Goal: Task Accomplishment & Management: Complete application form

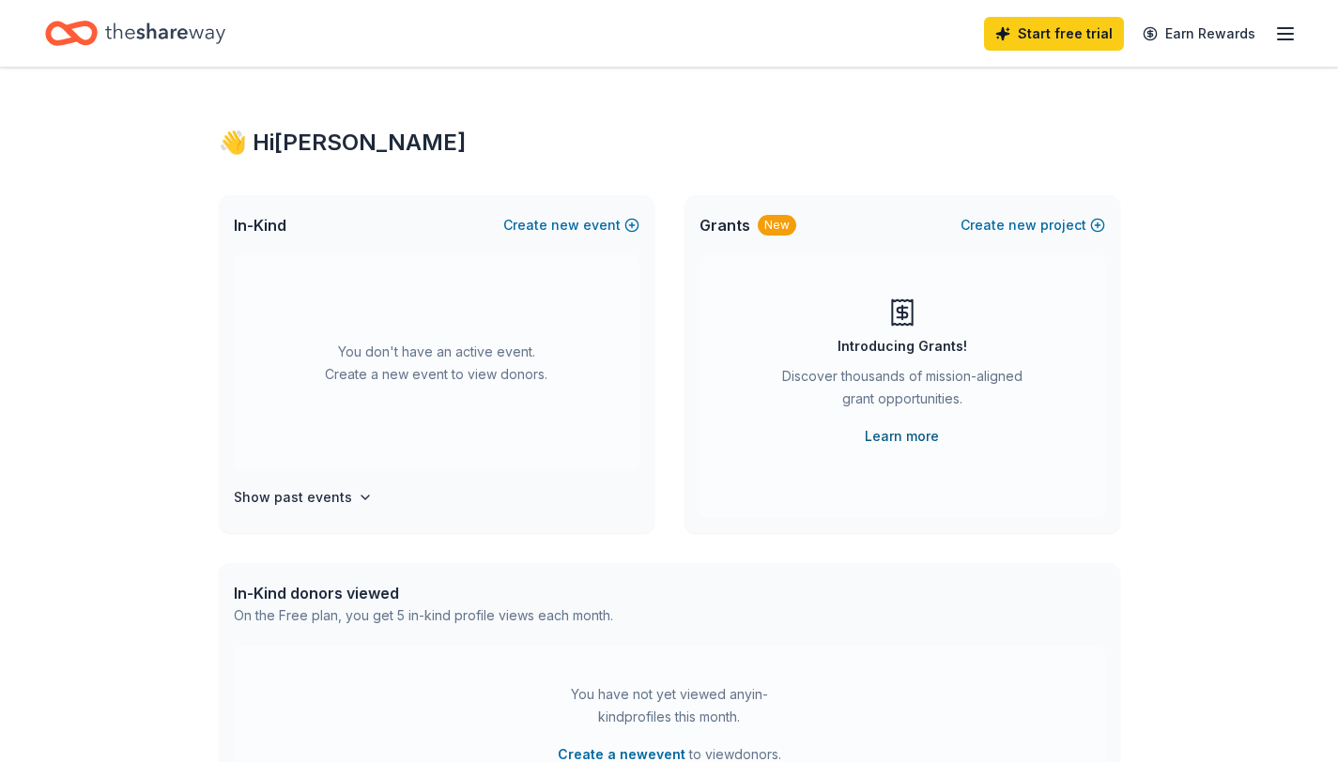
click at [901, 440] on link "Learn more" at bounding box center [902, 436] width 74 height 23
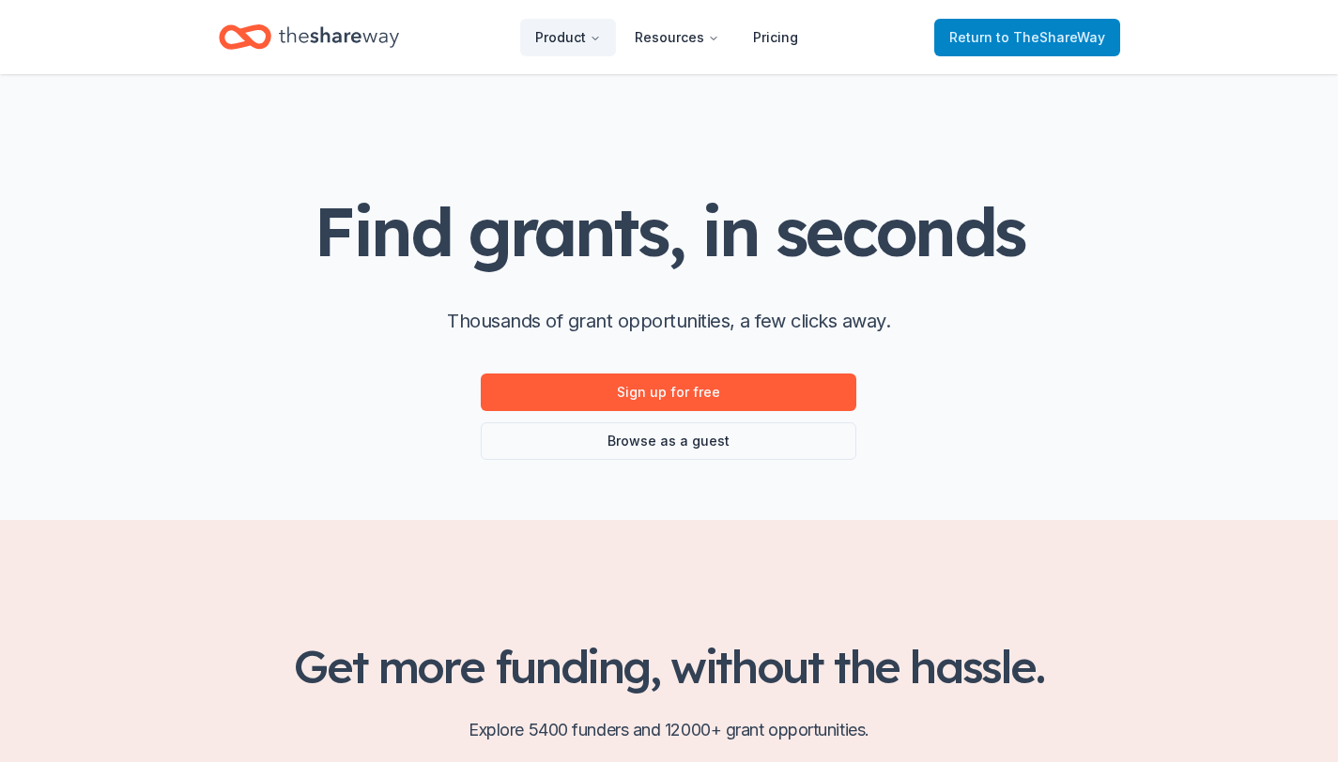
click at [986, 40] on span "Return to TheShareWay" at bounding box center [1027, 37] width 156 height 23
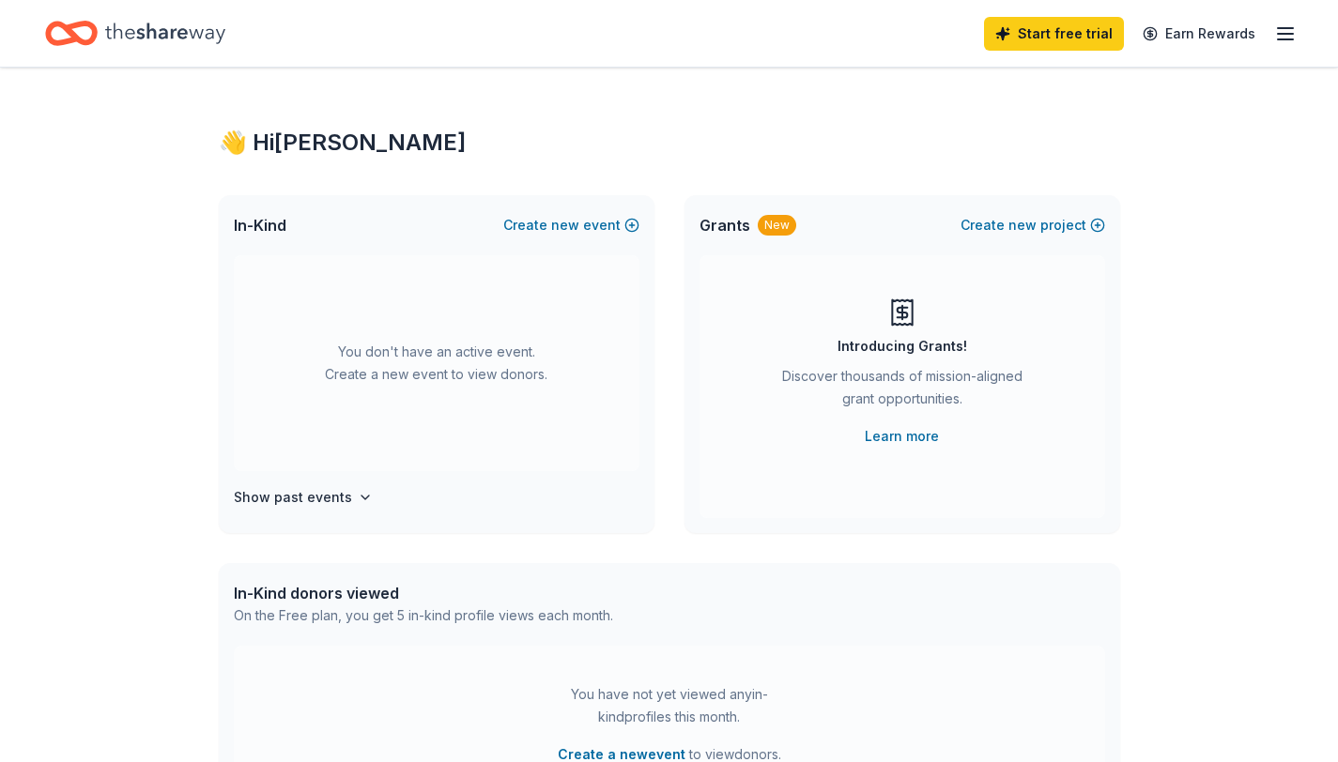
click at [1280, 39] on line "button" at bounding box center [1285, 39] width 15 height 0
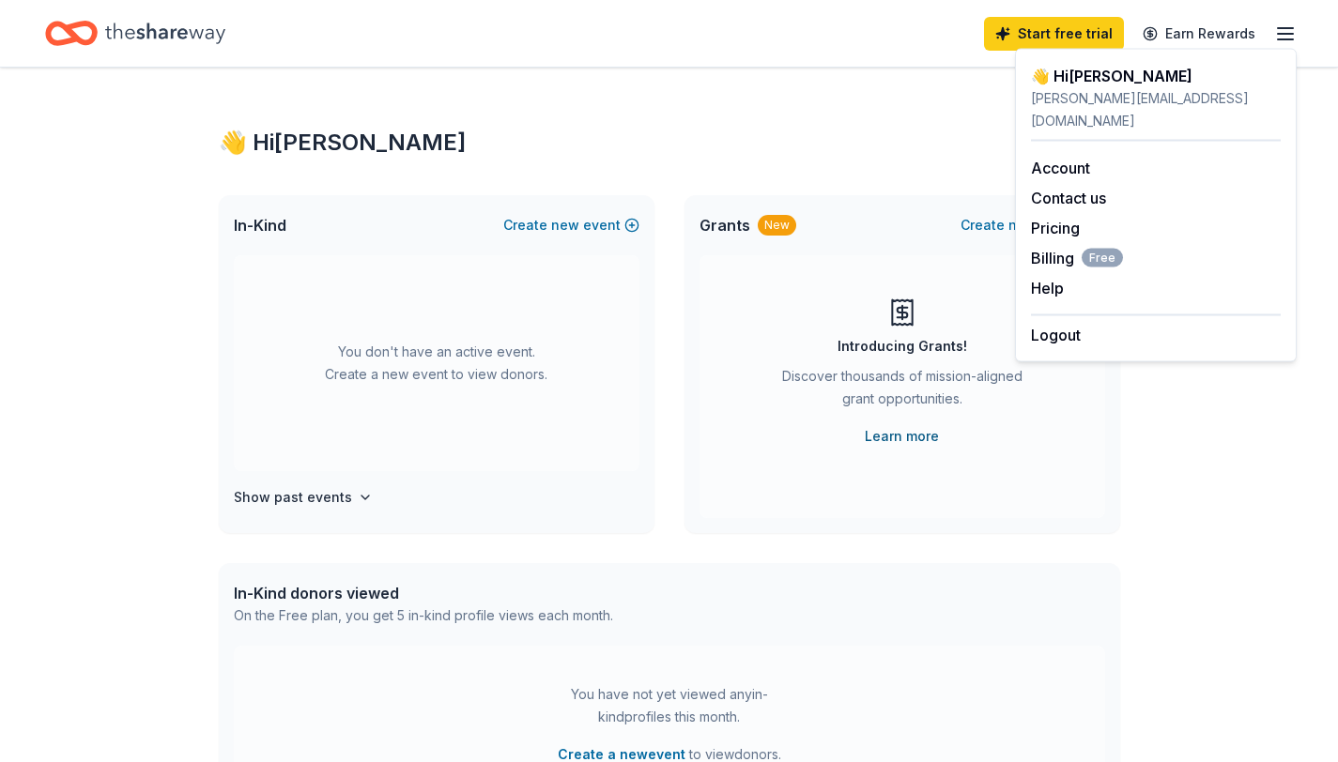
click at [912, 440] on link "Learn more" at bounding box center [902, 436] width 74 height 23
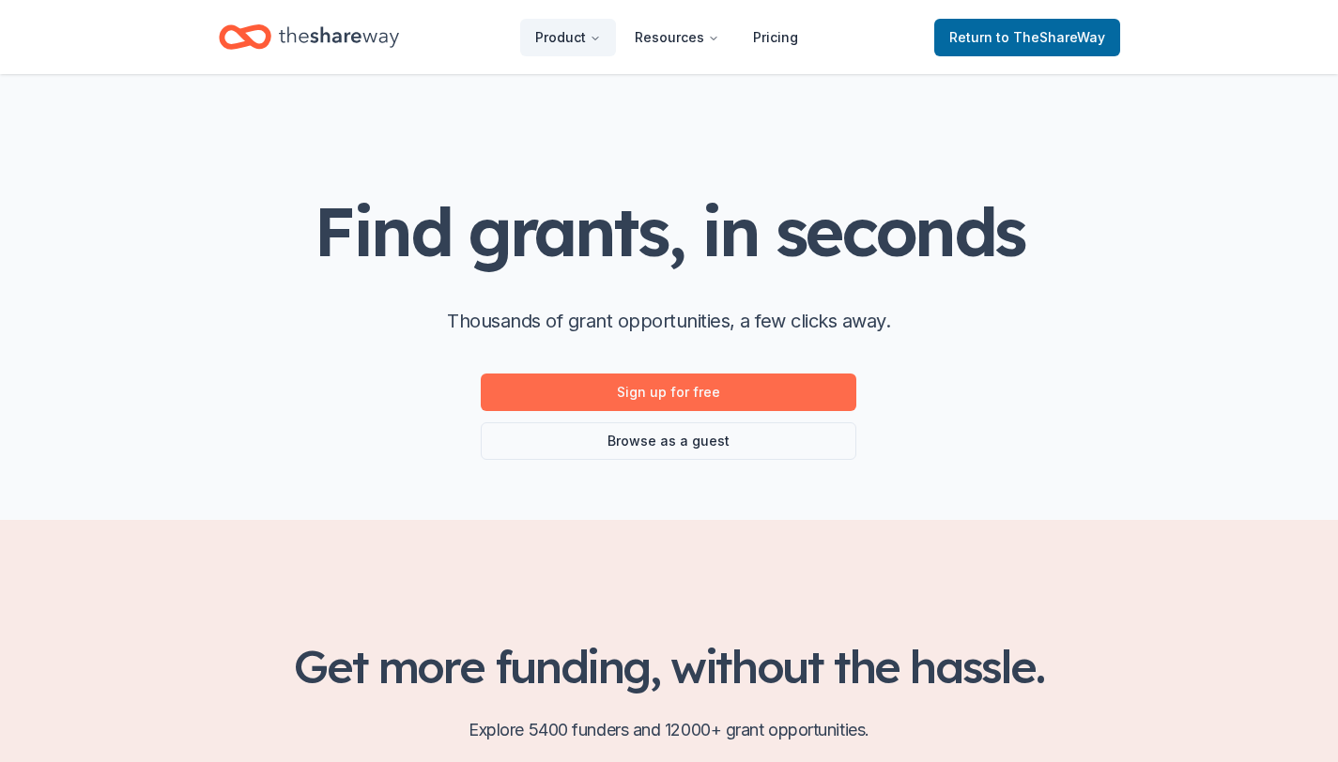
click at [818, 397] on link "Sign up for free" at bounding box center [669, 393] width 376 height 38
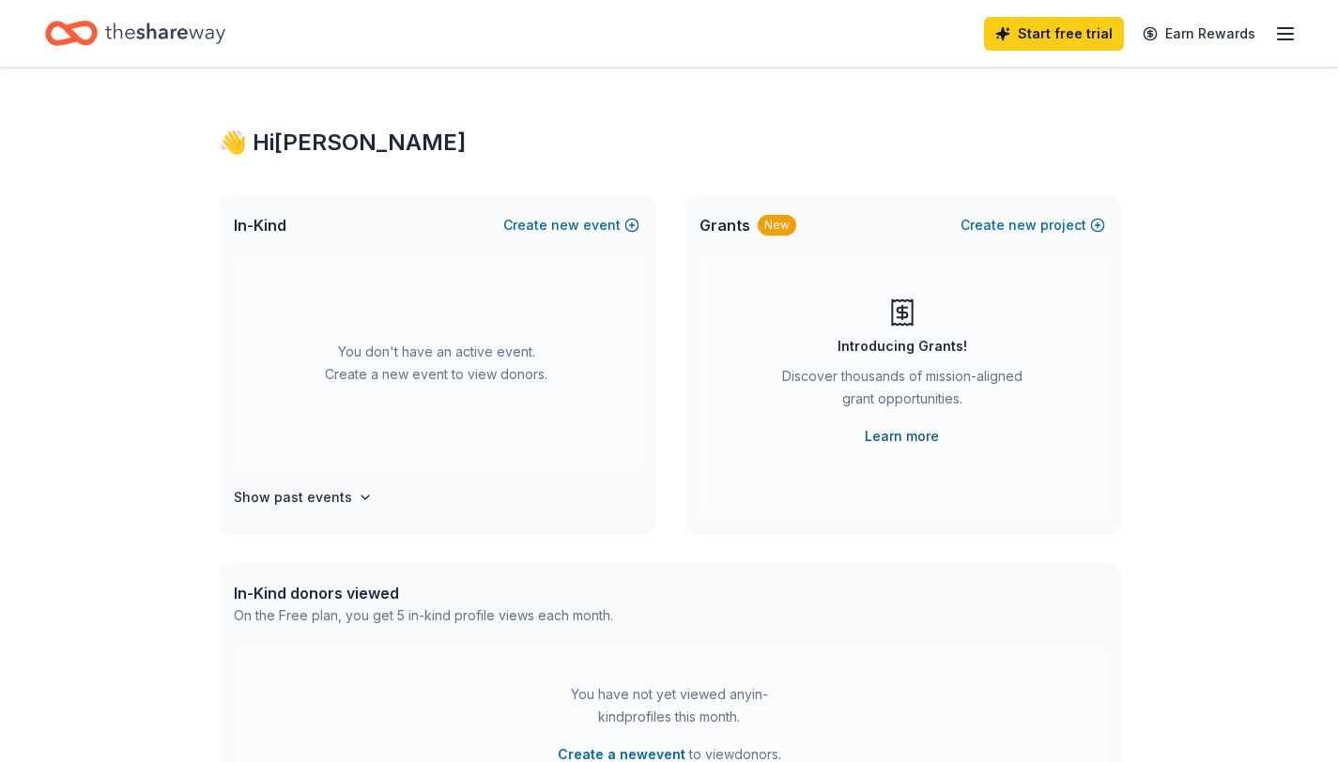
click at [918, 435] on link "Learn more" at bounding box center [902, 436] width 74 height 23
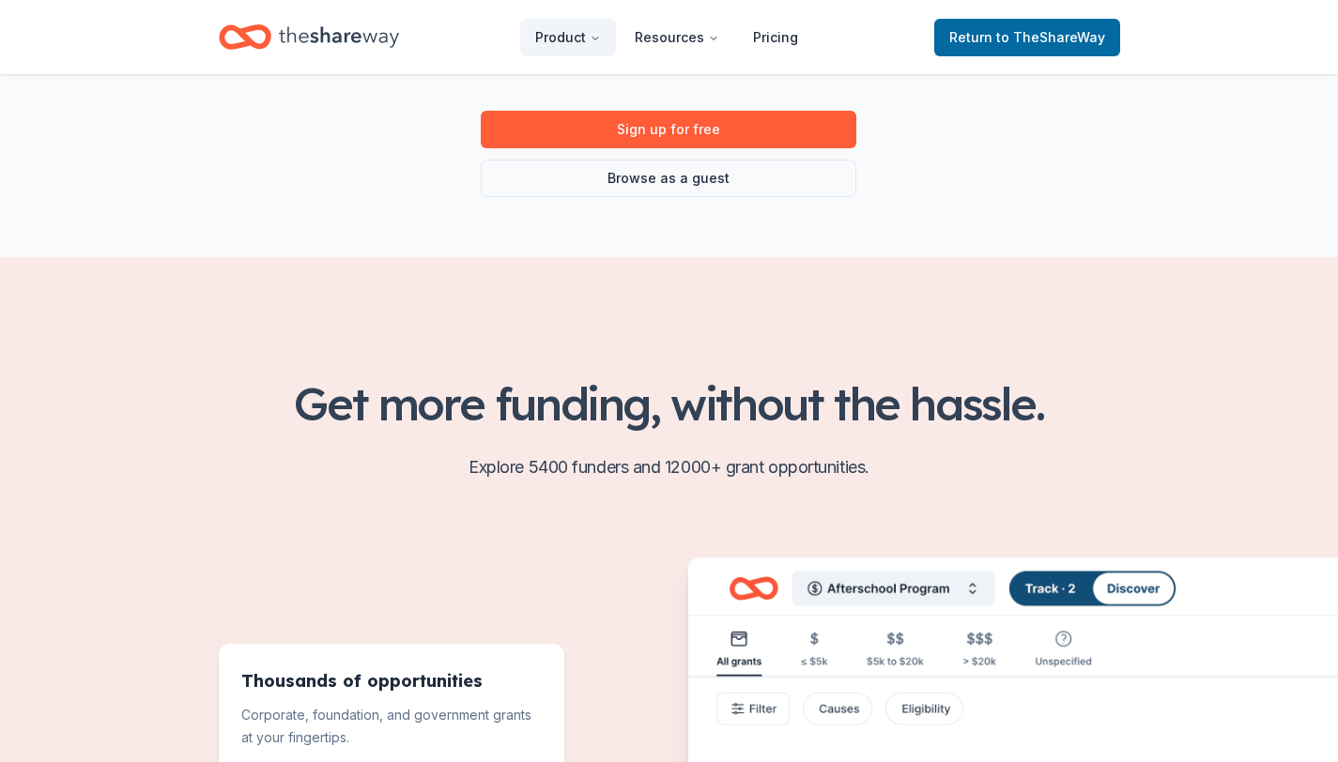
scroll to position [113, 0]
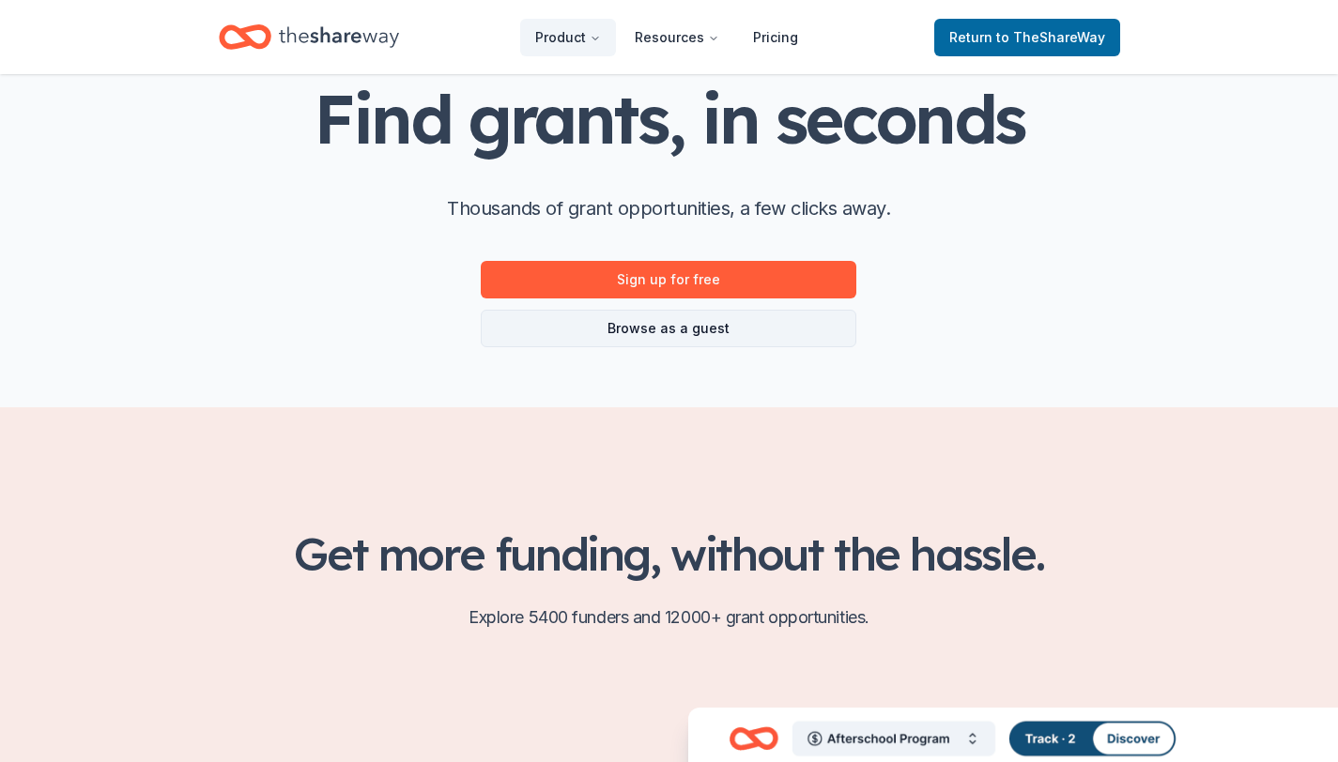
click at [748, 336] on link "Browse as a guest" at bounding box center [669, 329] width 376 height 38
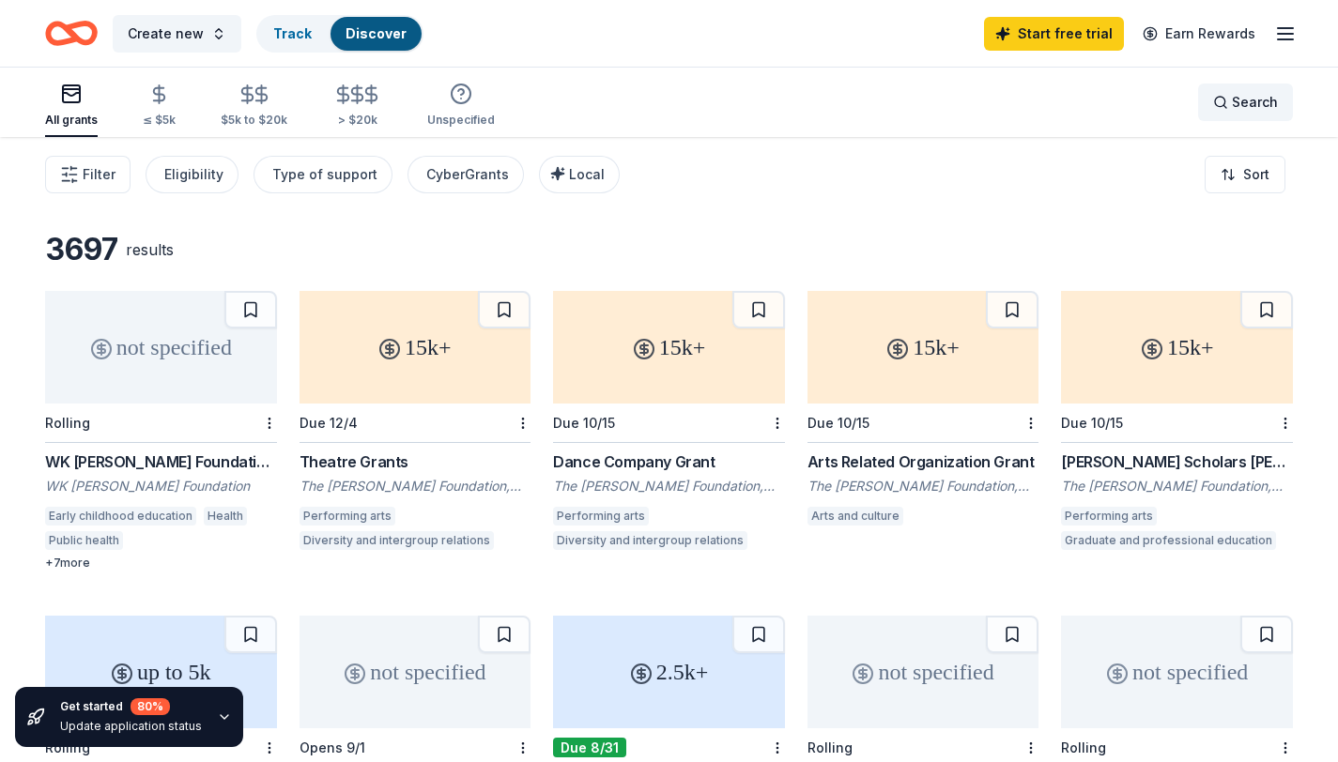
click at [1231, 109] on div "Search" at bounding box center [1245, 102] width 65 height 23
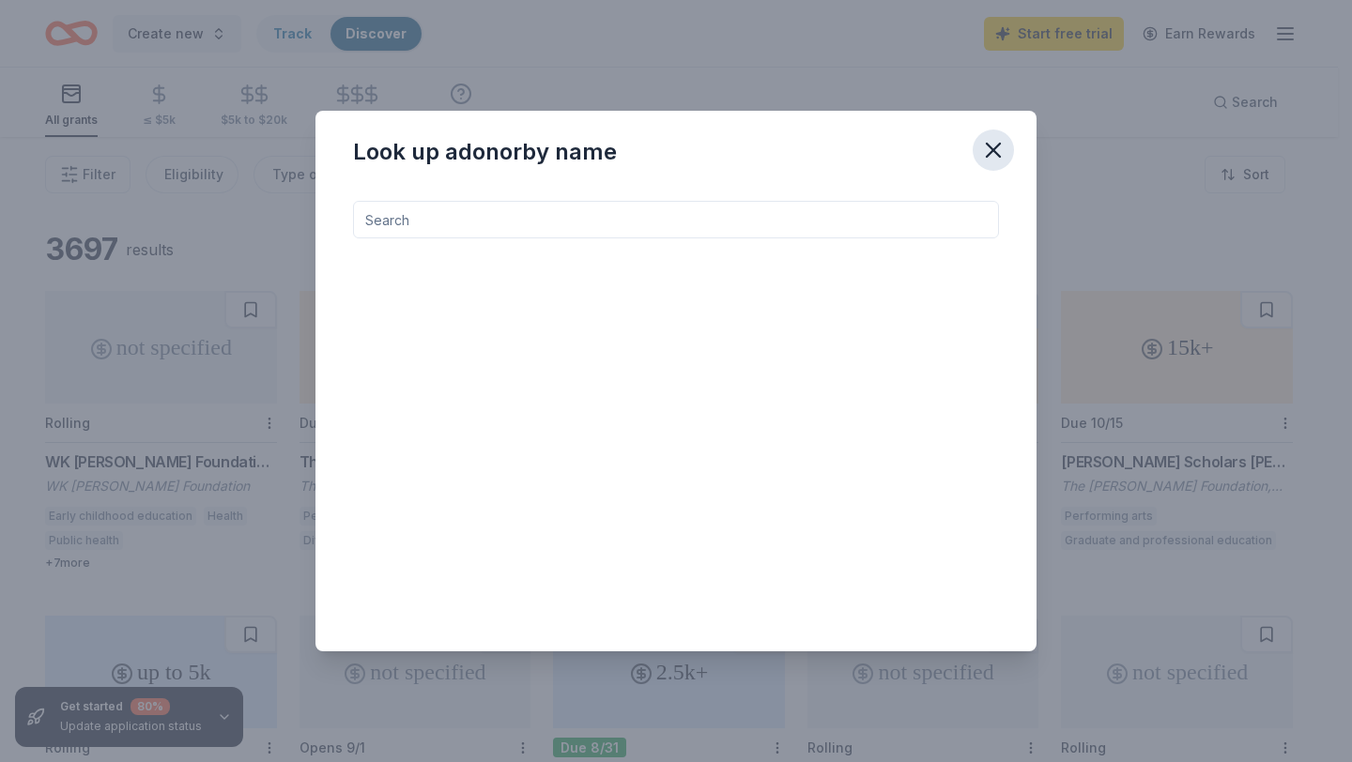
click at [990, 145] on icon "button" at bounding box center [993, 150] width 26 height 26
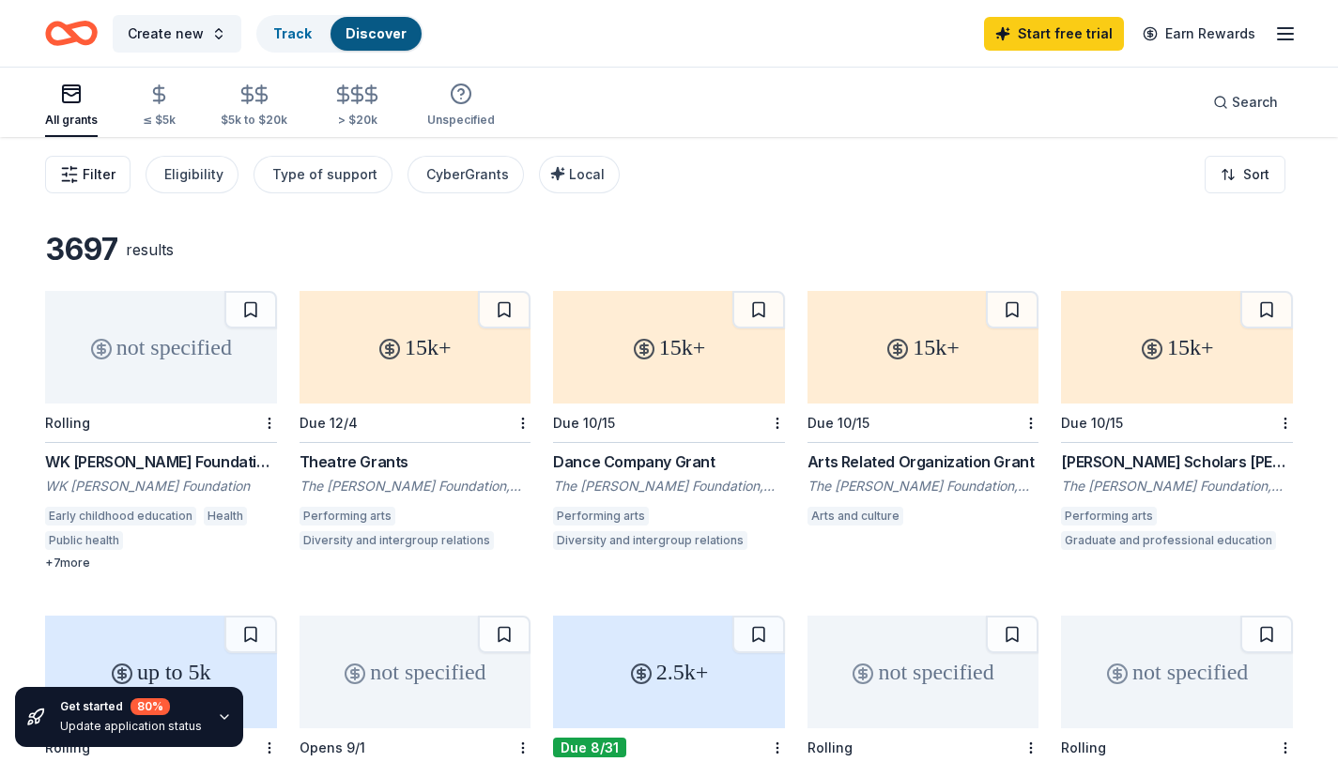
click at [102, 178] on span "Filter" at bounding box center [99, 174] width 33 height 23
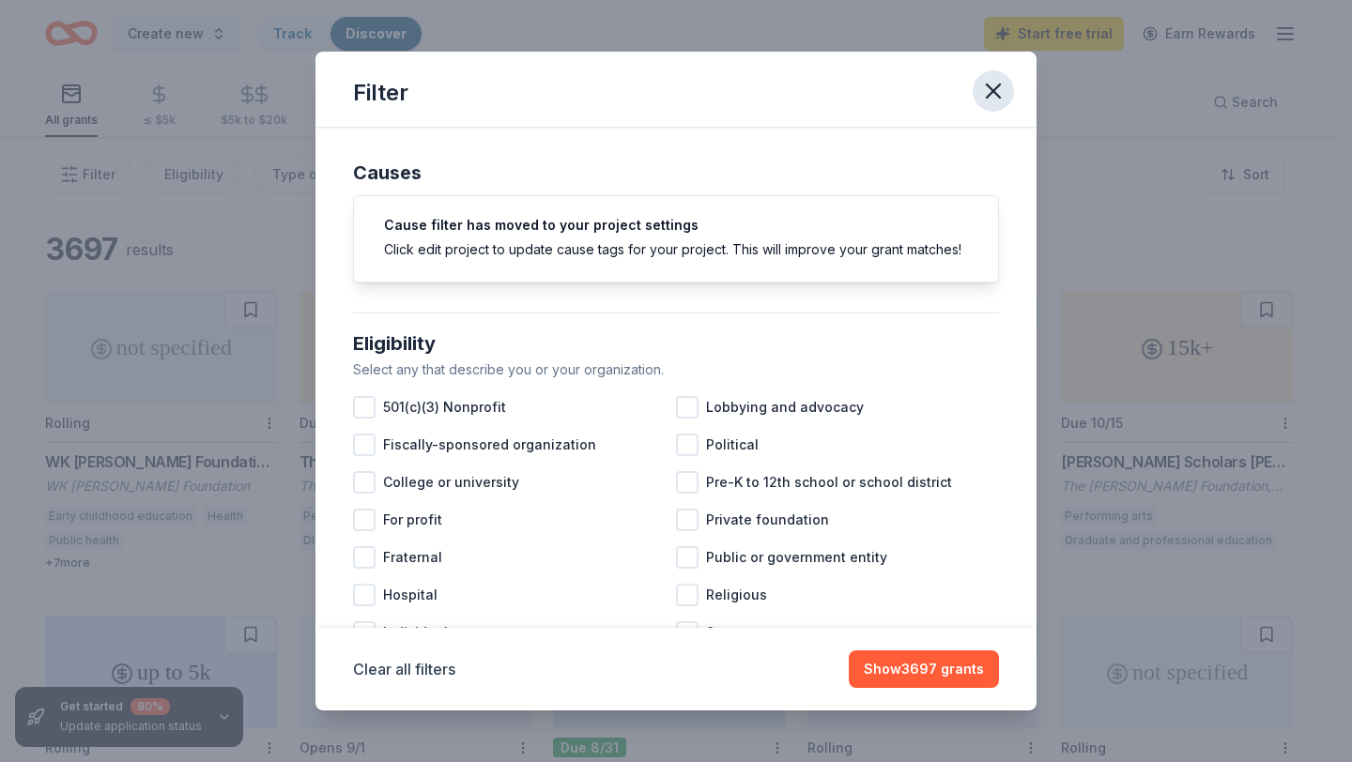
click at [997, 90] on icon "button" at bounding box center [993, 91] width 26 height 26
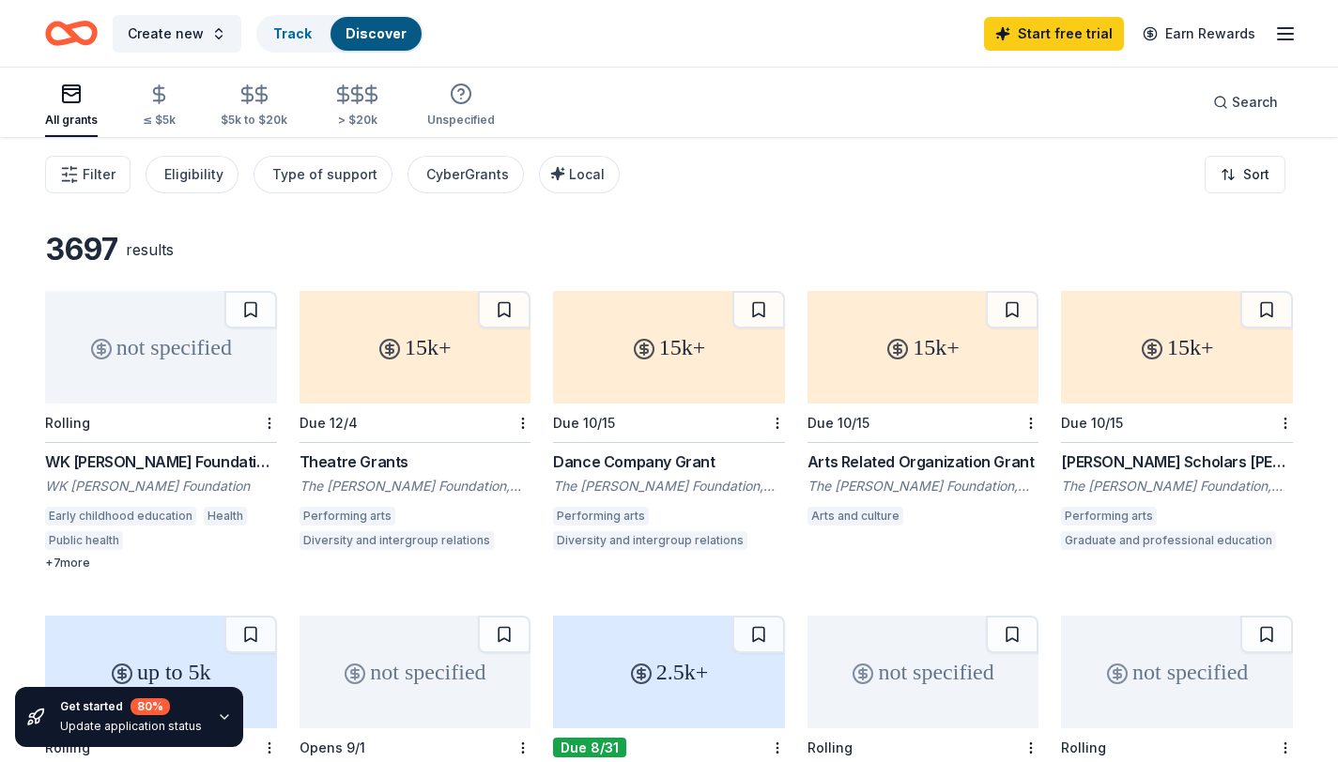
click at [362, 31] on link "Discover" at bounding box center [375, 33] width 61 height 16
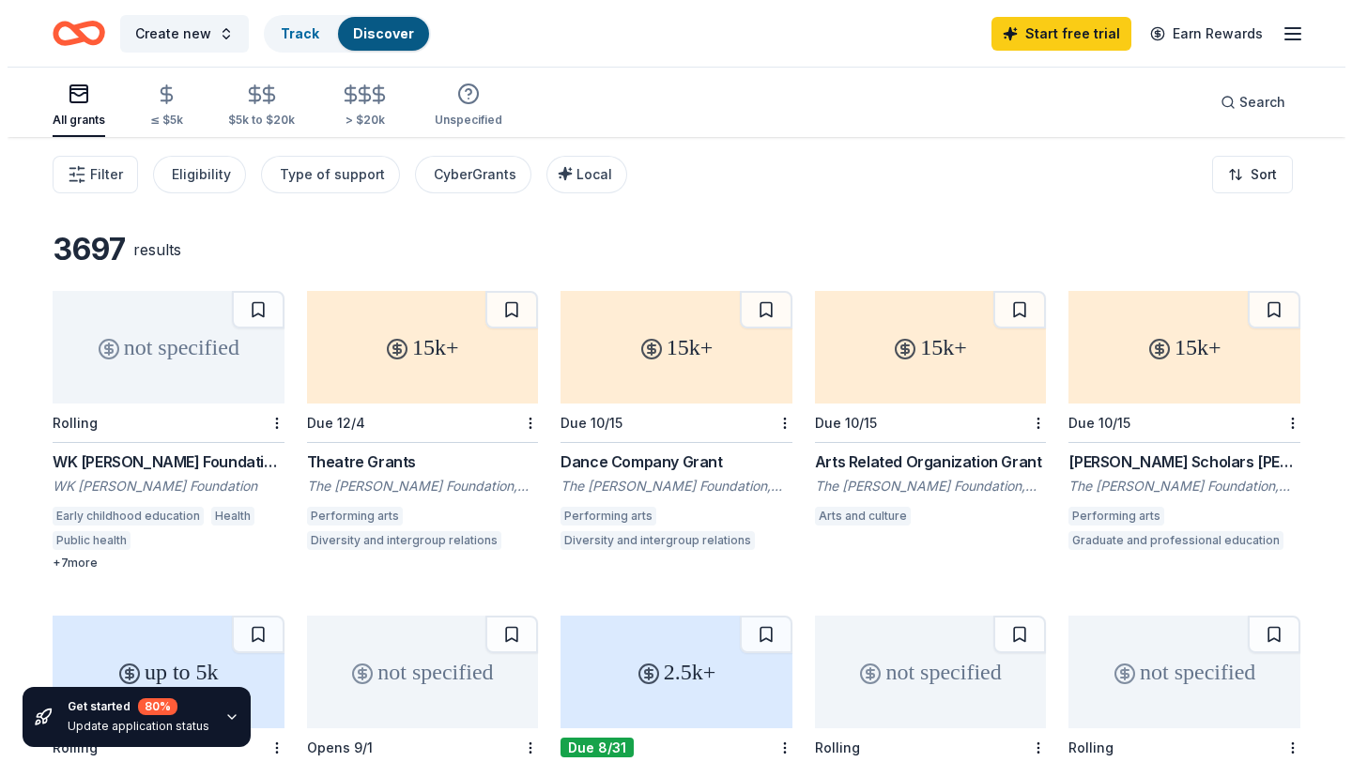
scroll to position [1, 0]
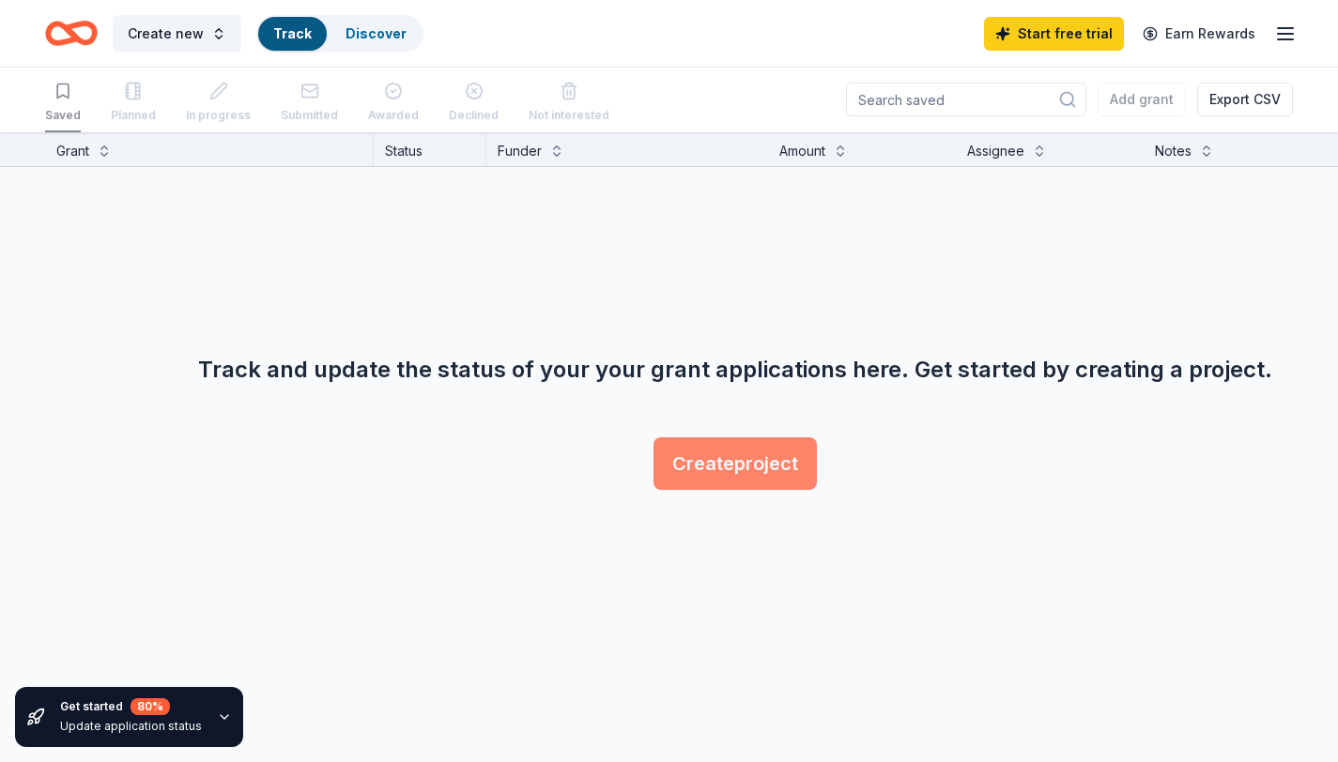
click at [797, 471] on button "Create project" at bounding box center [734, 463] width 163 height 53
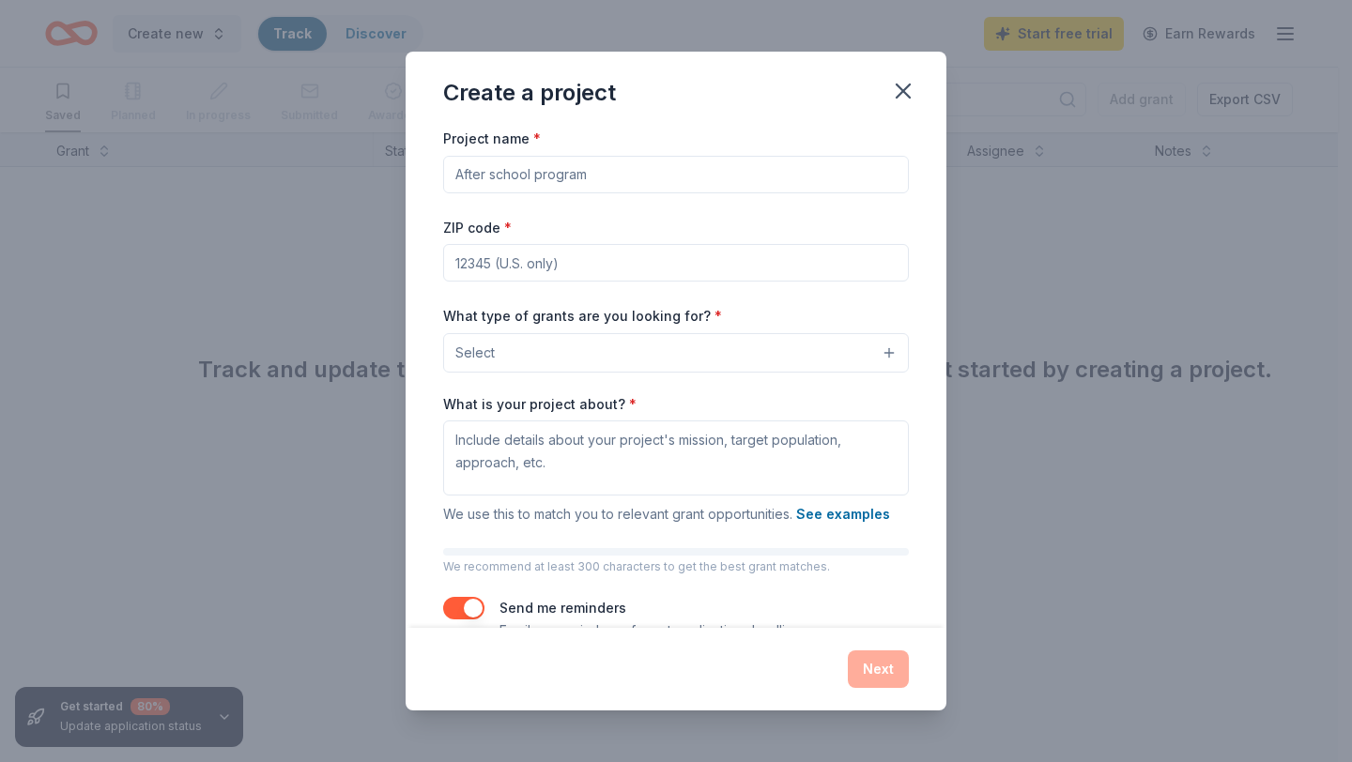
click at [636, 176] on input "Project name *" at bounding box center [676, 175] width 466 height 38
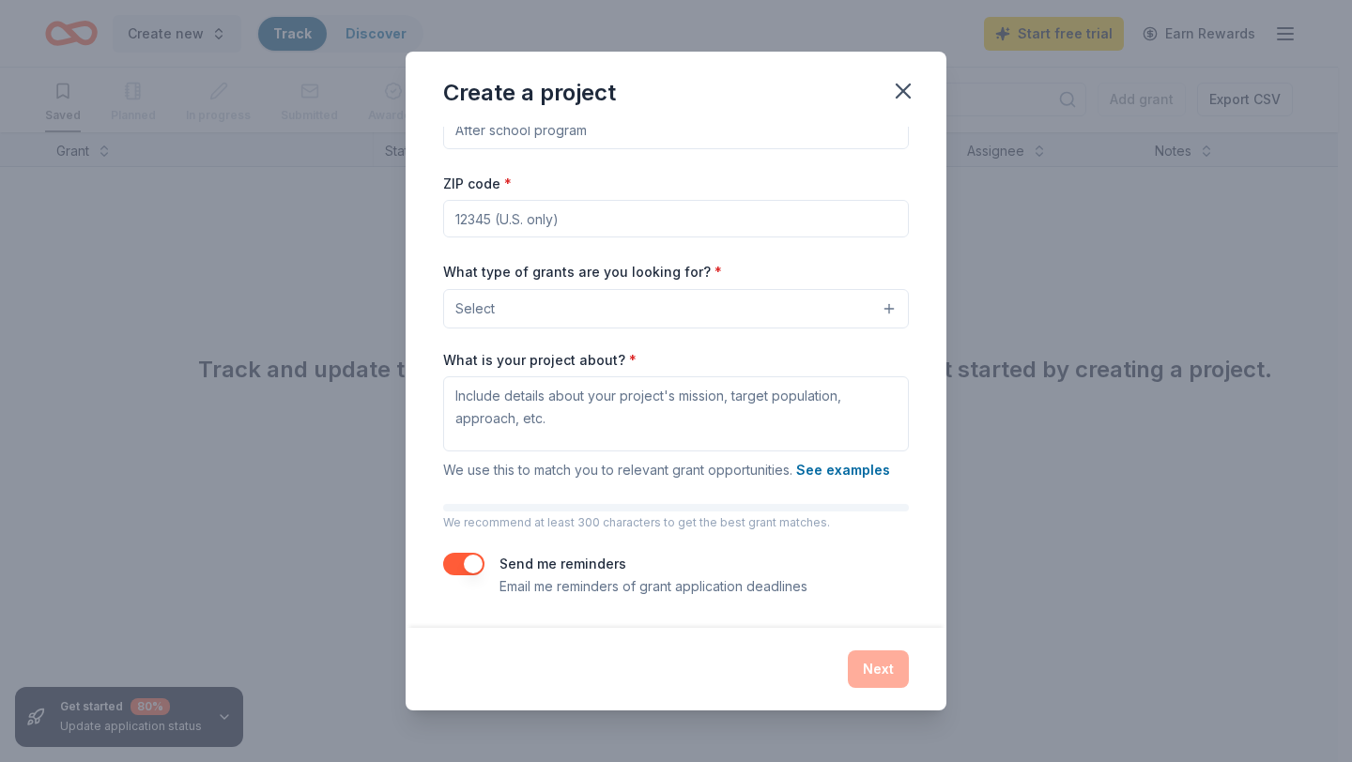
scroll to position [44, 0]
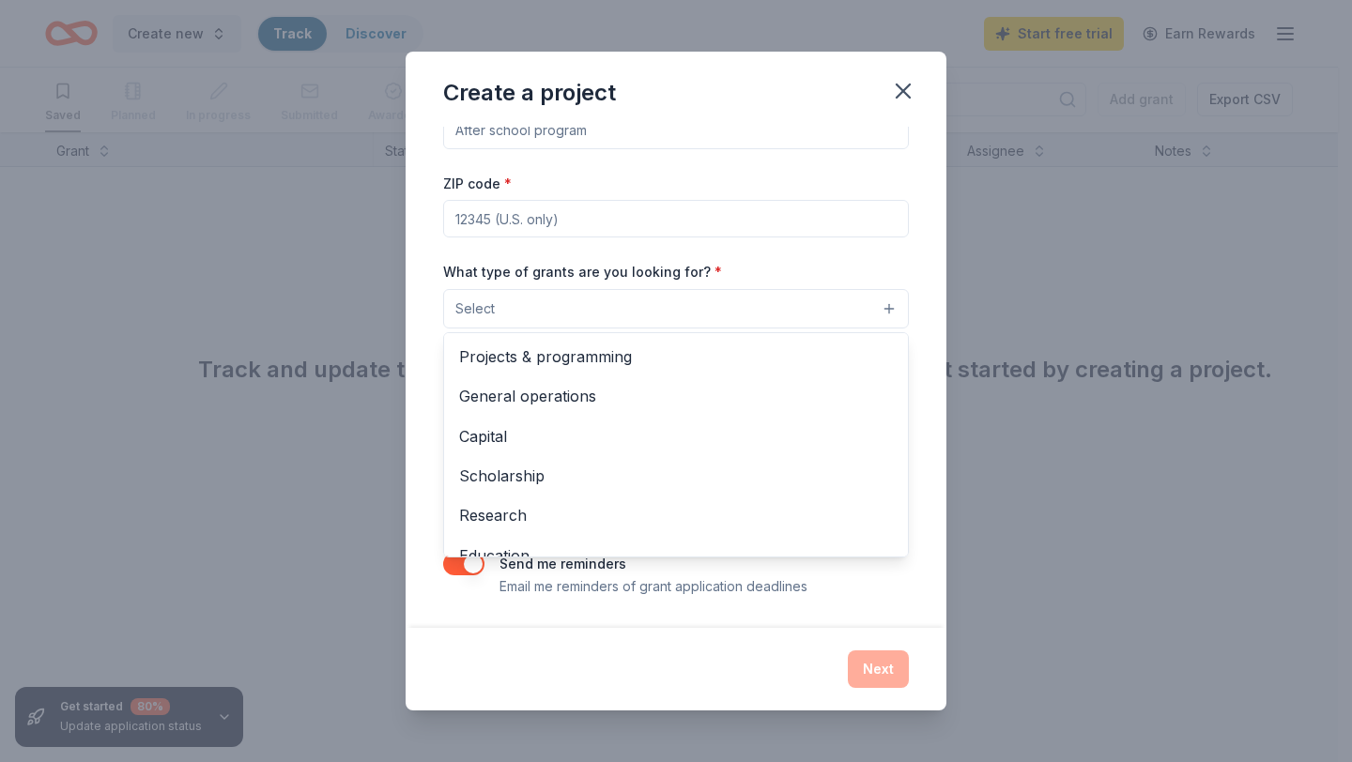
click at [869, 307] on button "Select" at bounding box center [676, 308] width 466 height 39
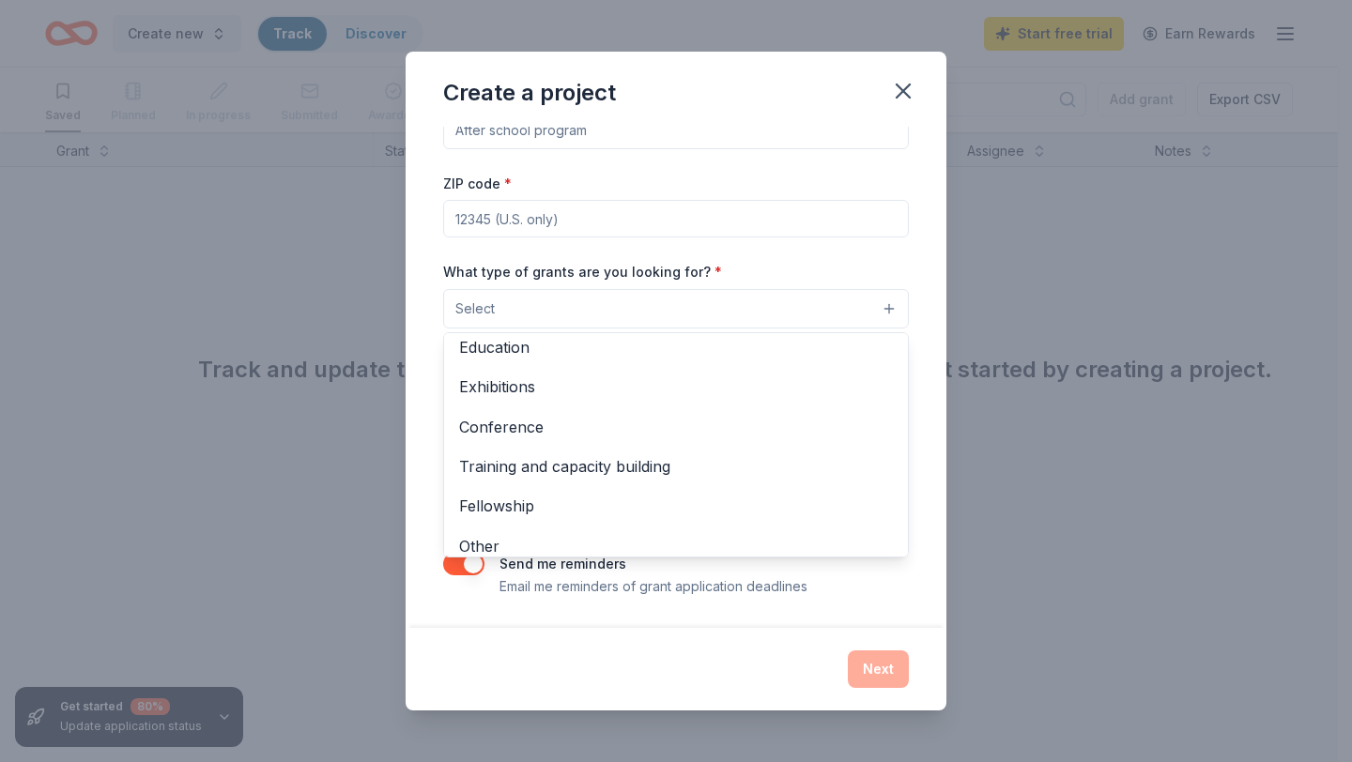
scroll to position [222, 0]
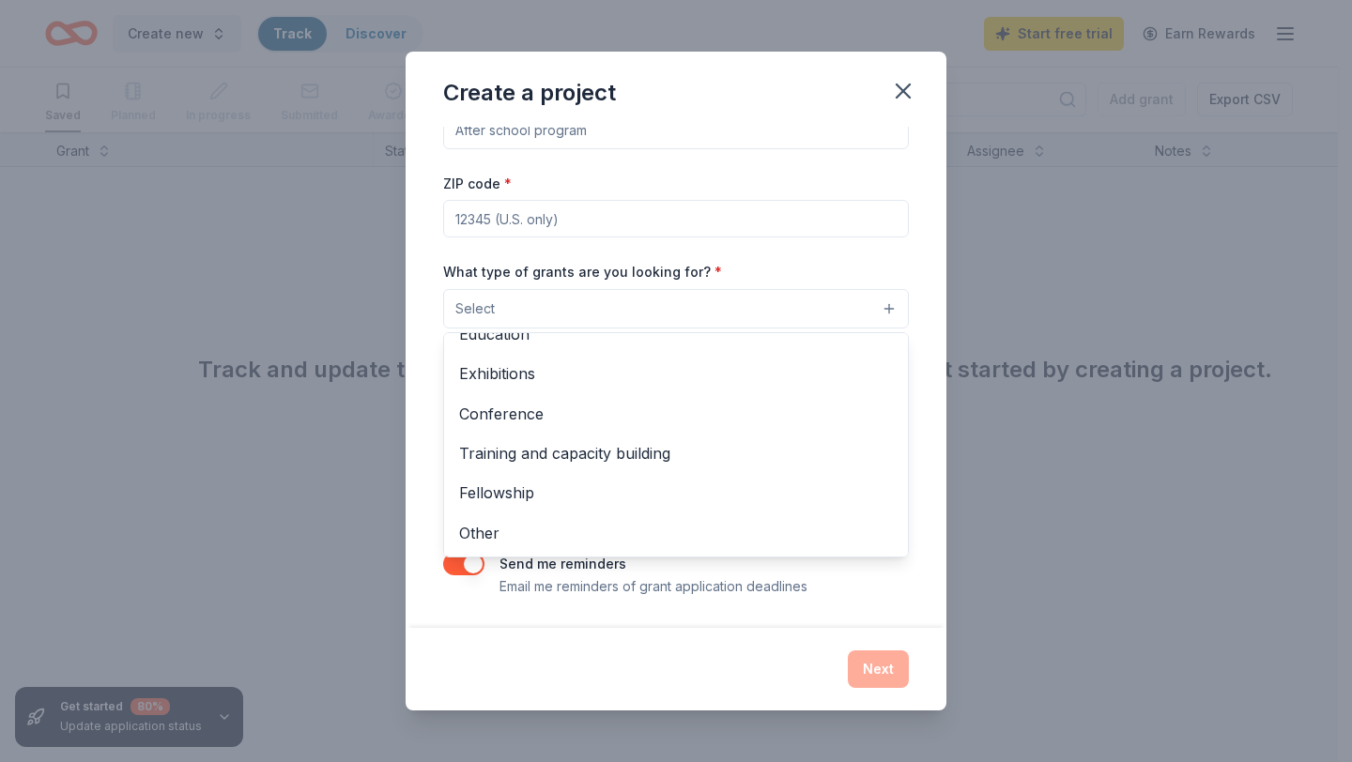
click at [280, 241] on div "Create a project Project name * ZIP code * What type of grants are you looking …" at bounding box center [676, 381] width 1352 height 762
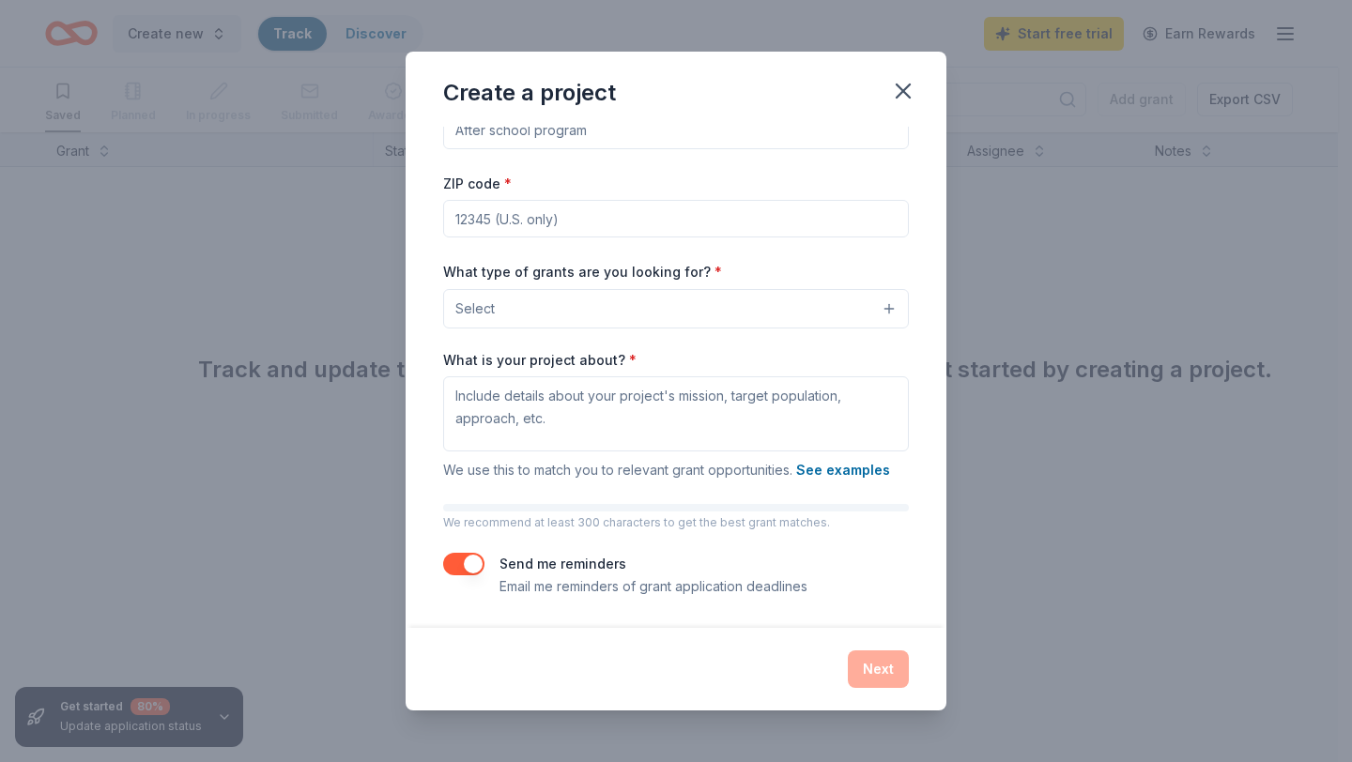
click at [517, 129] on input "Project name *" at bounding box center [676, 131] width 466 height 38
click at [594, 301] on button "Select" at bounding box center [676, 308] width 466 height 39
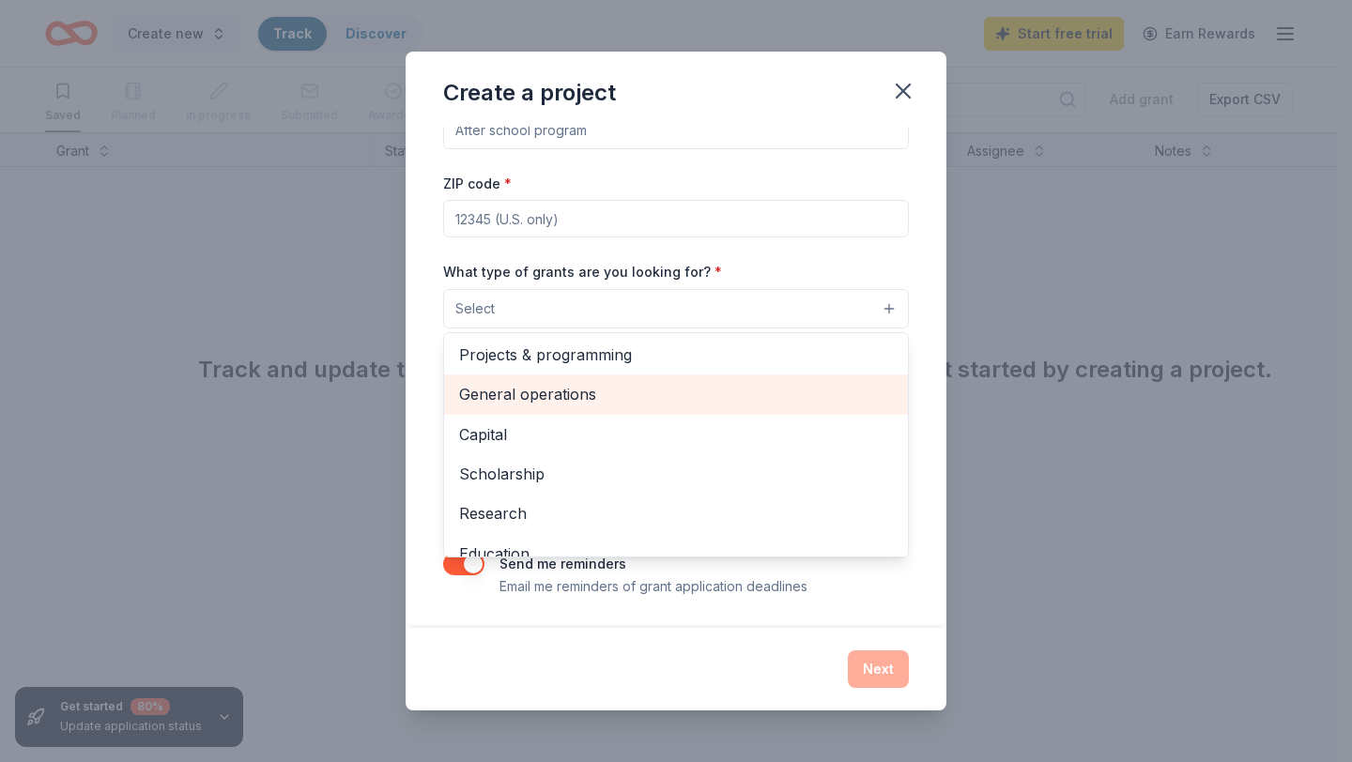
scroll to position [0, 0]
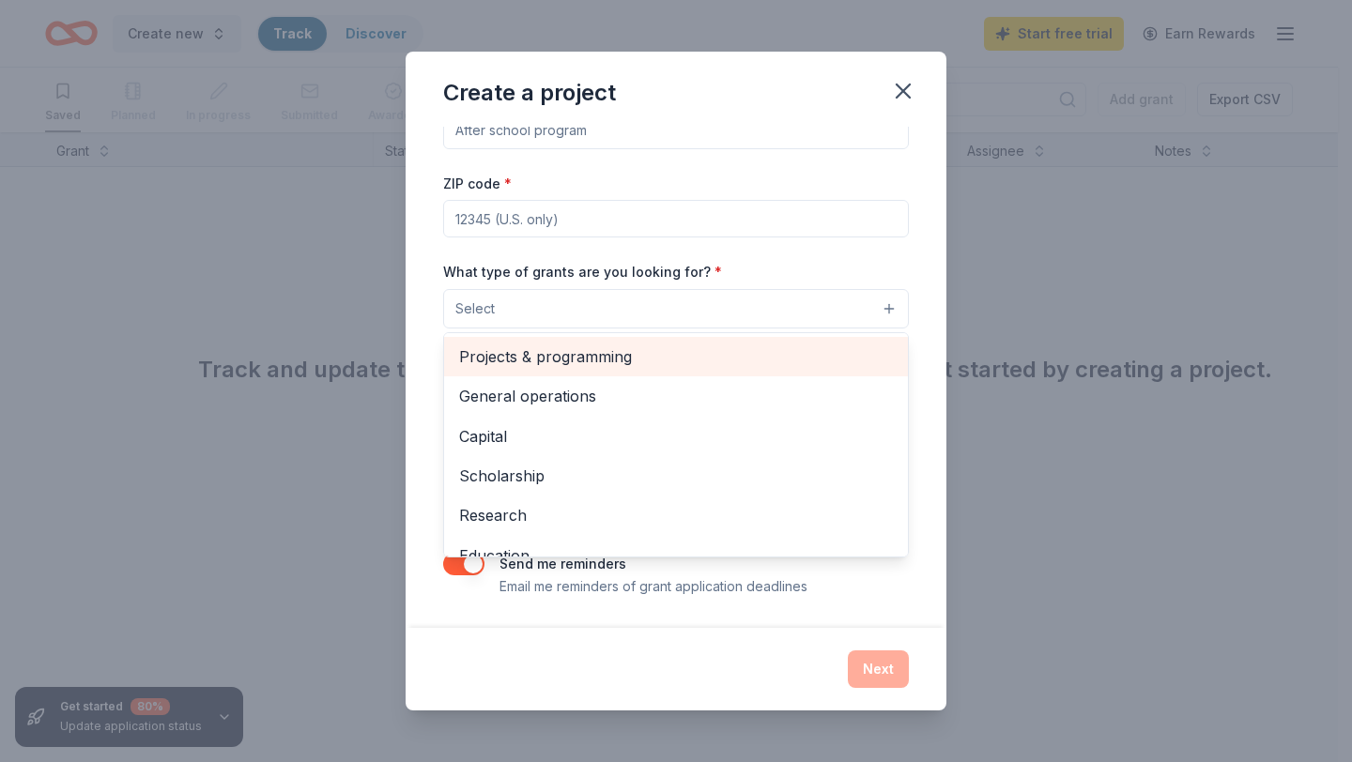
click at [589, 358] on span "Projects & programming" at bounding box center [676, 357] width 434 height 24
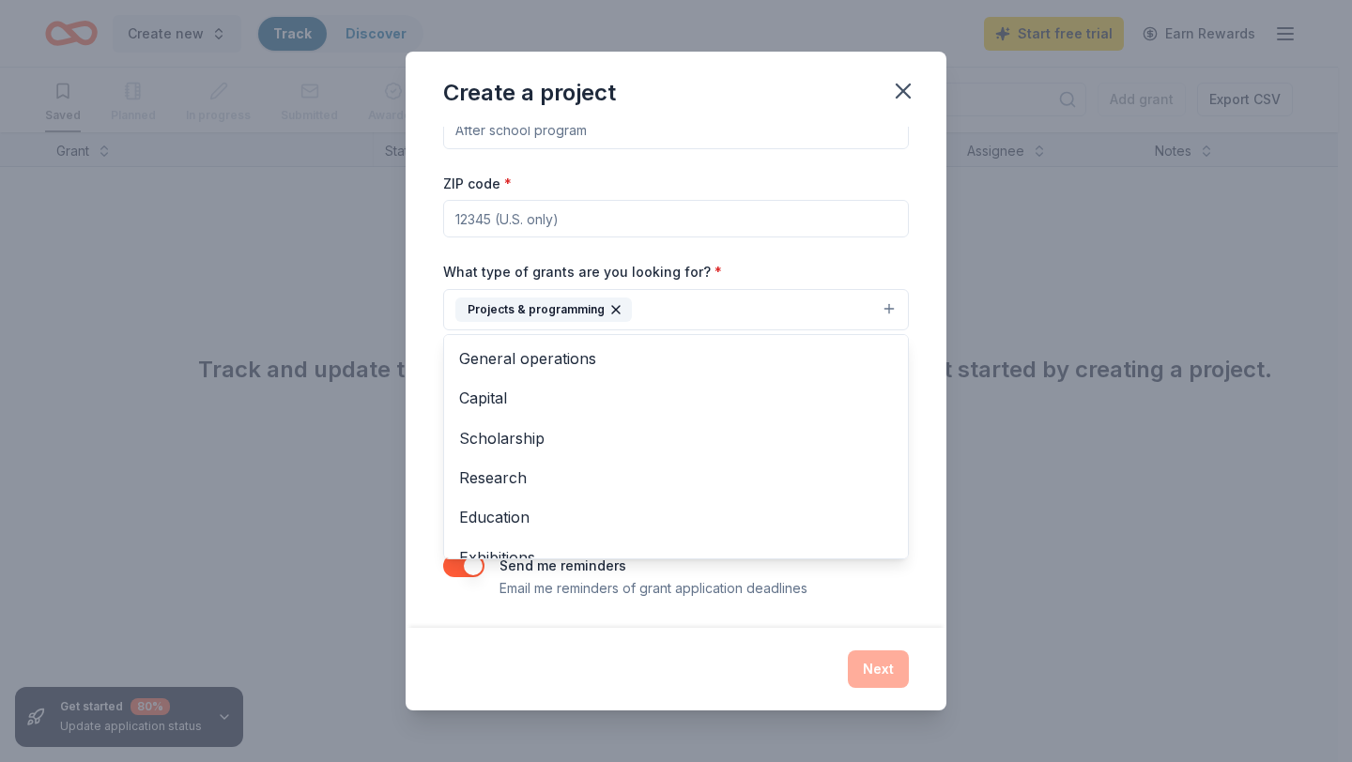
click at [912, 265] on div "Project name * ZIP code * What type of grants are you looking for? * Projects &…" at bounding box center [676, 377] width 541 height 501
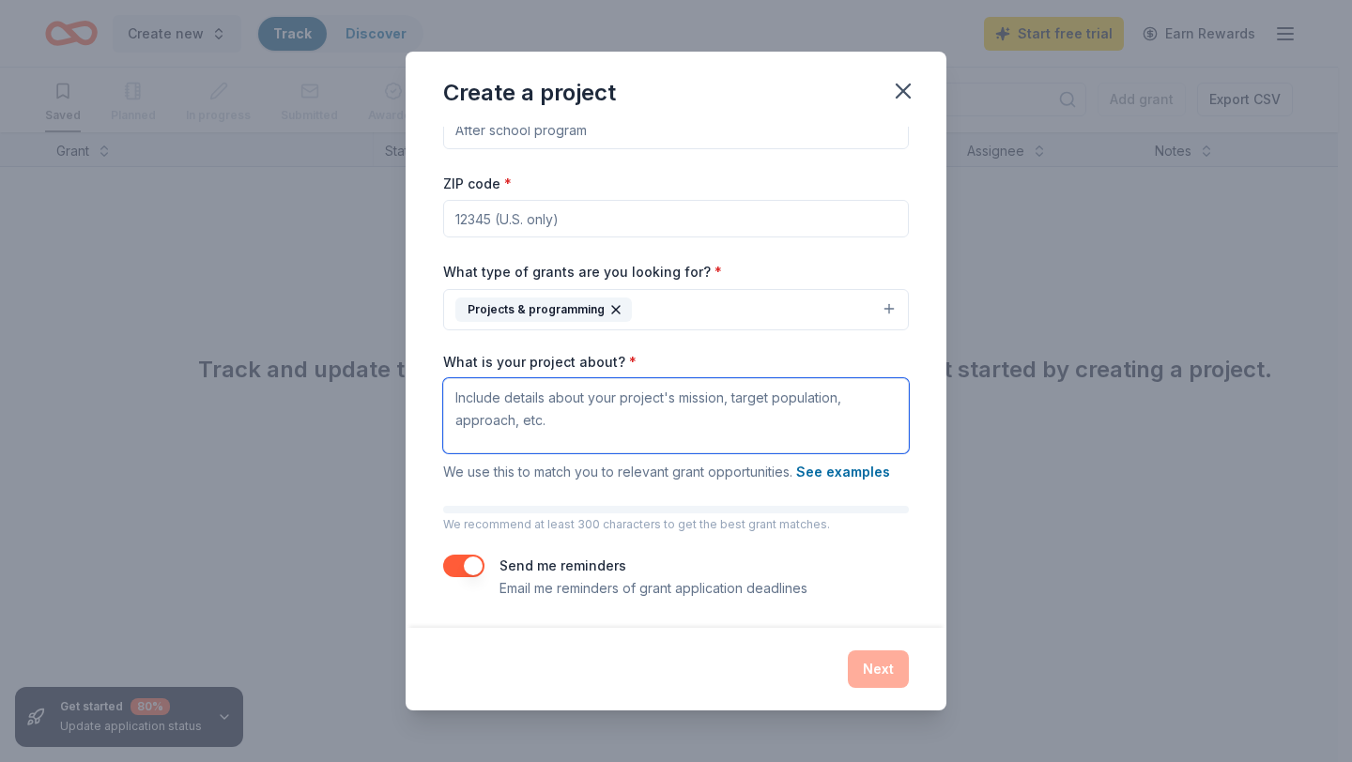
click at [598, 412] on textarea "What is your project about? *" at bounding box center [676, 415] width 466 height 75
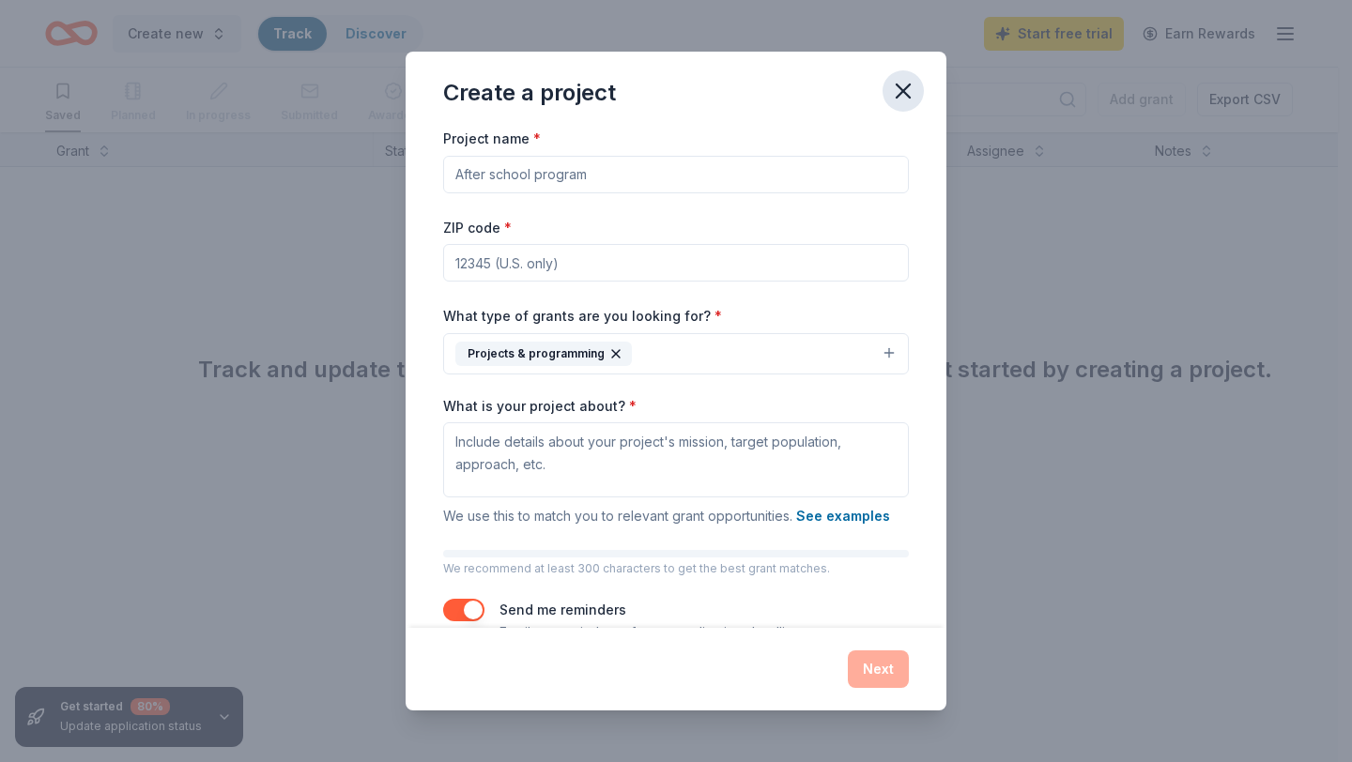
click at [909, 94] on icon "button" at bounding box center [903, 91] width 26 height 26
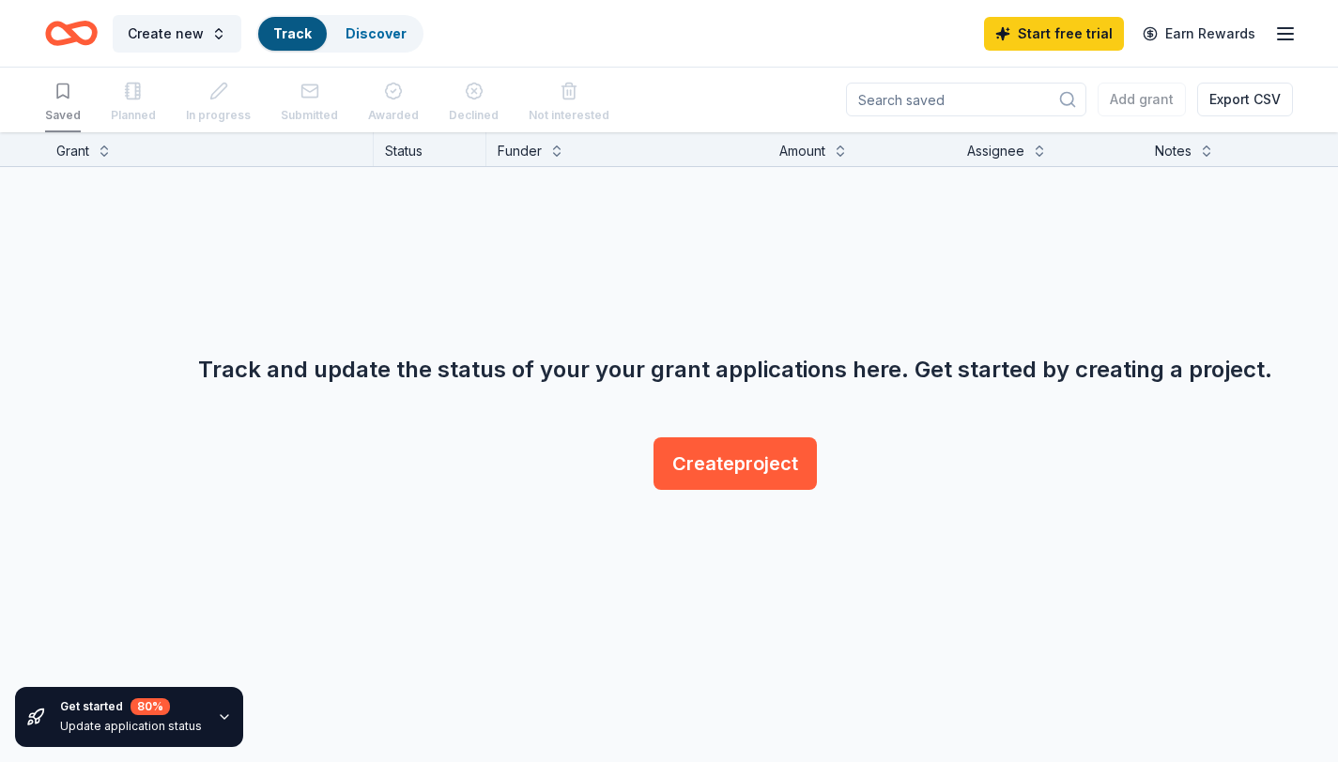
click at [1275, 40] on icon "button" at bounding box center [1285, 34] width 23 height 23
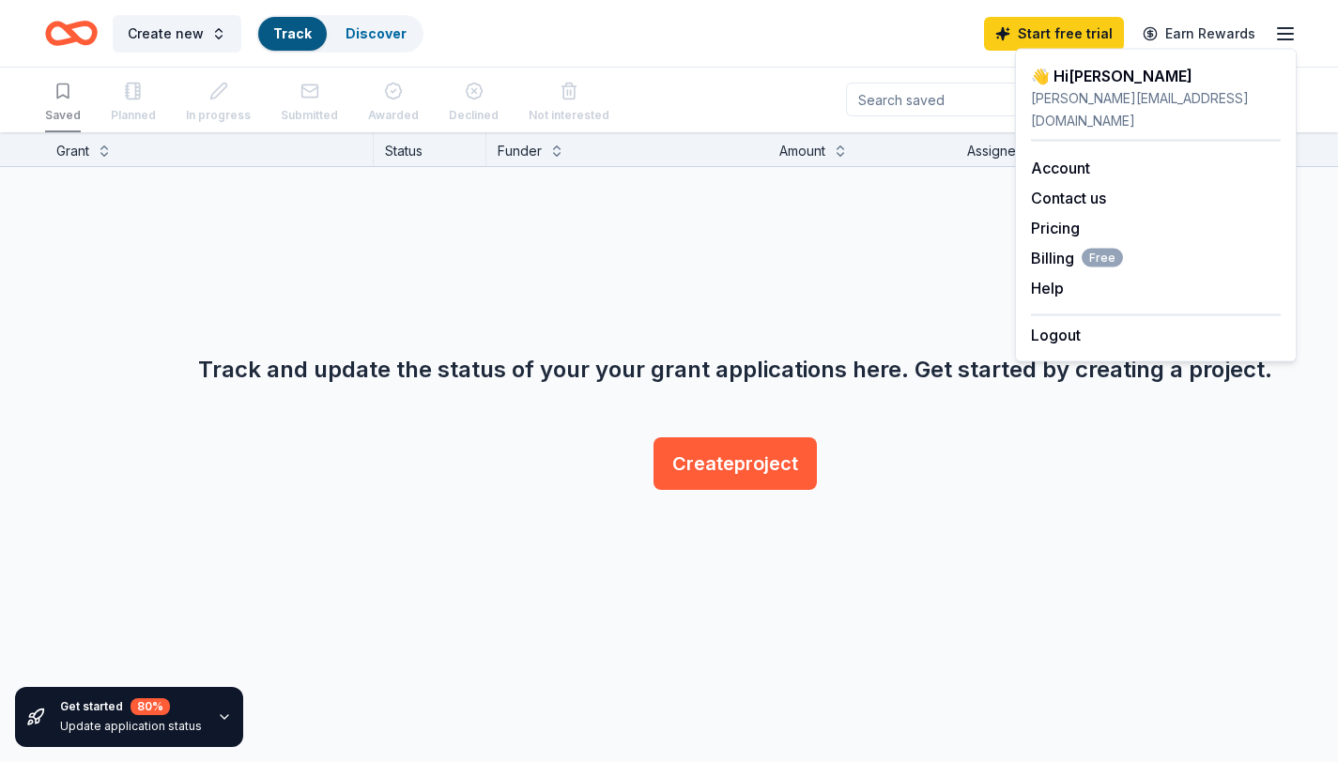
click at [634, 215] on div "Track and update the status of your your grant applications here. Get started b…" at bounding box center [736, 332] width 1338 height 330
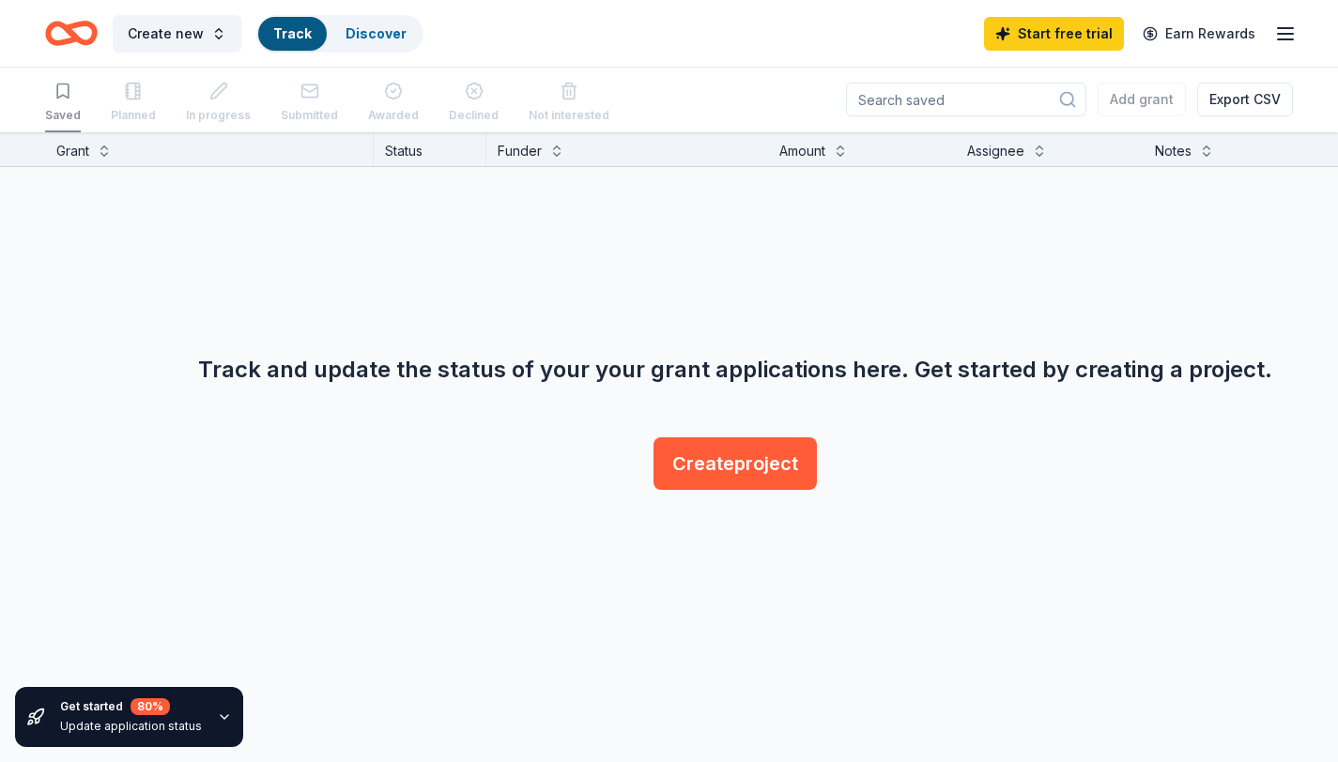
click at [122, 96] on div "Planned" at bounding box center [133, 103] width 45 height 58
click at [348, 38] on link "Discover" at bounding box center [375, 33] width 61 height 16
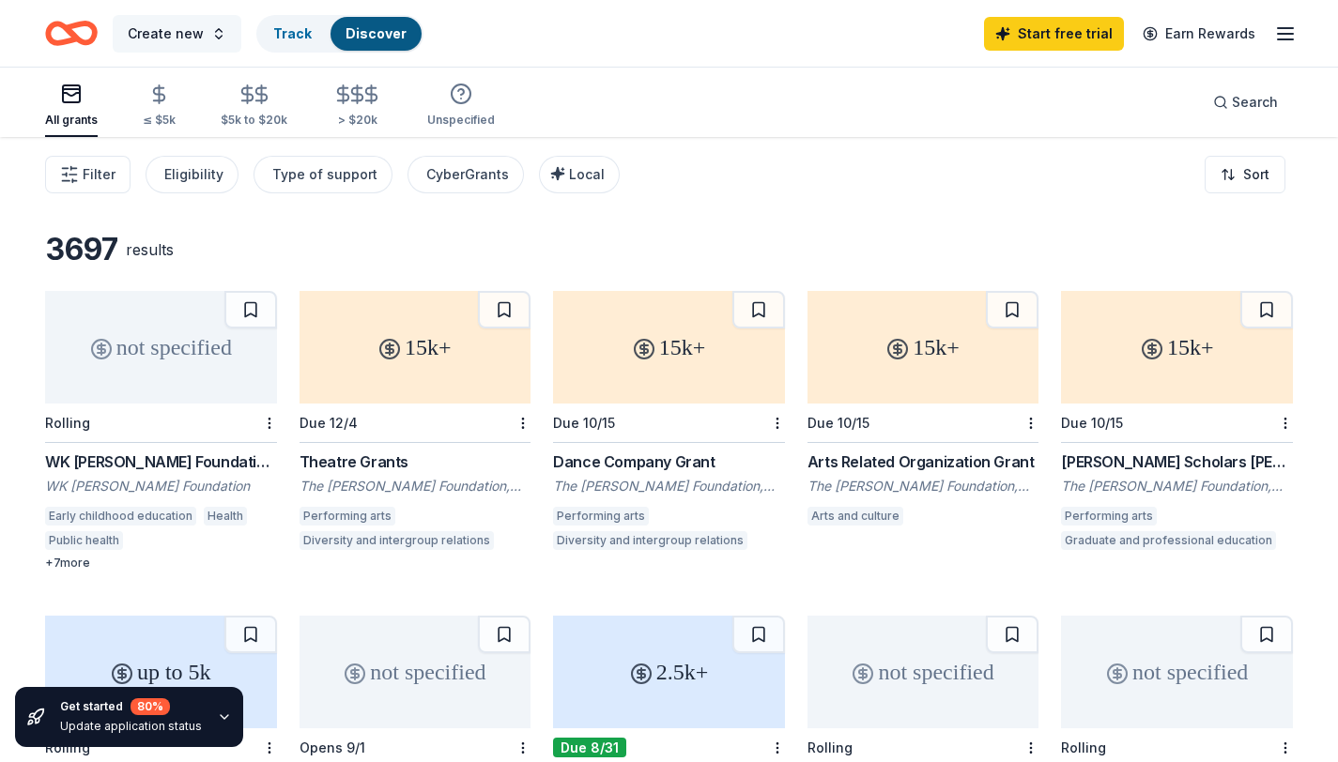
click at [195, 40] on span "Create new" at bounding box center [166, 34] width 76 height 23
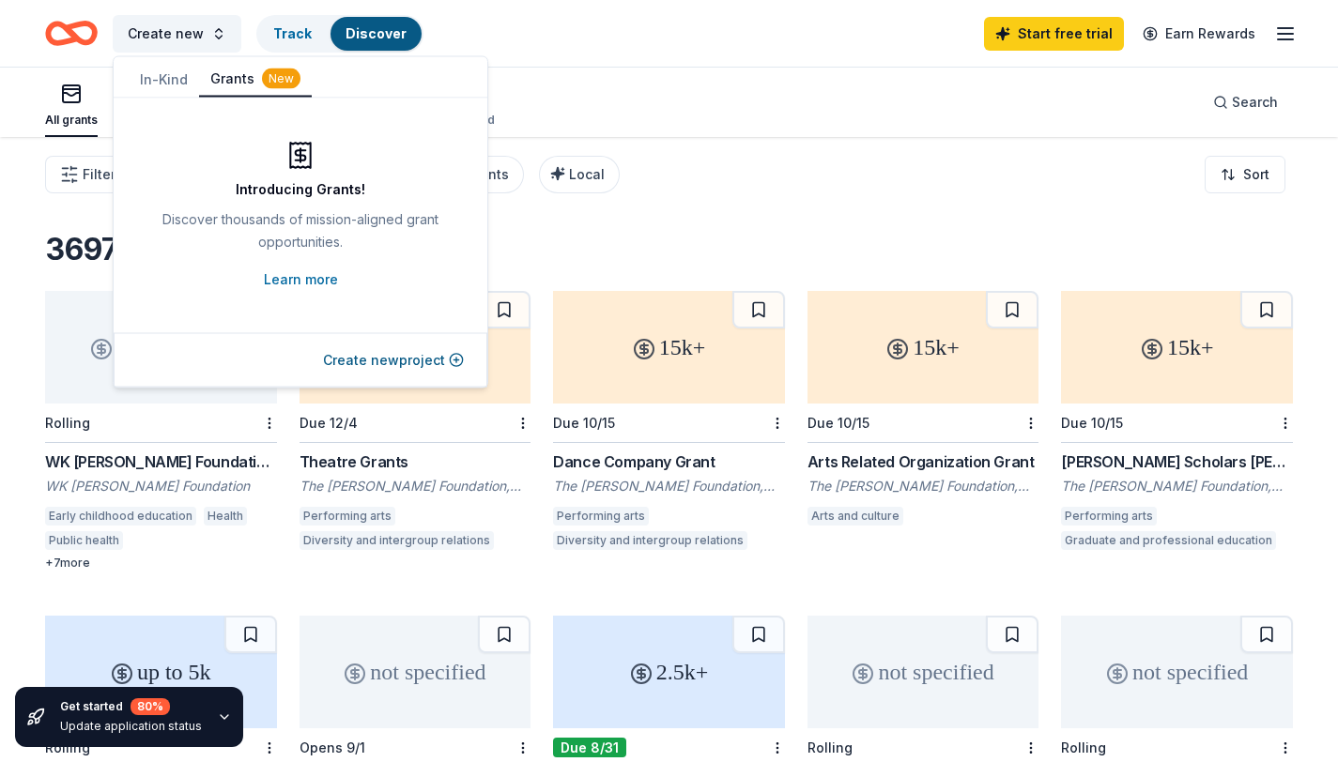
click at [302, 153] on icon at bounding box center [300, 156] width 30 height 30
click at [435, 359] on button "Create new project" at bounding box center [393, 360] width 141 height 23
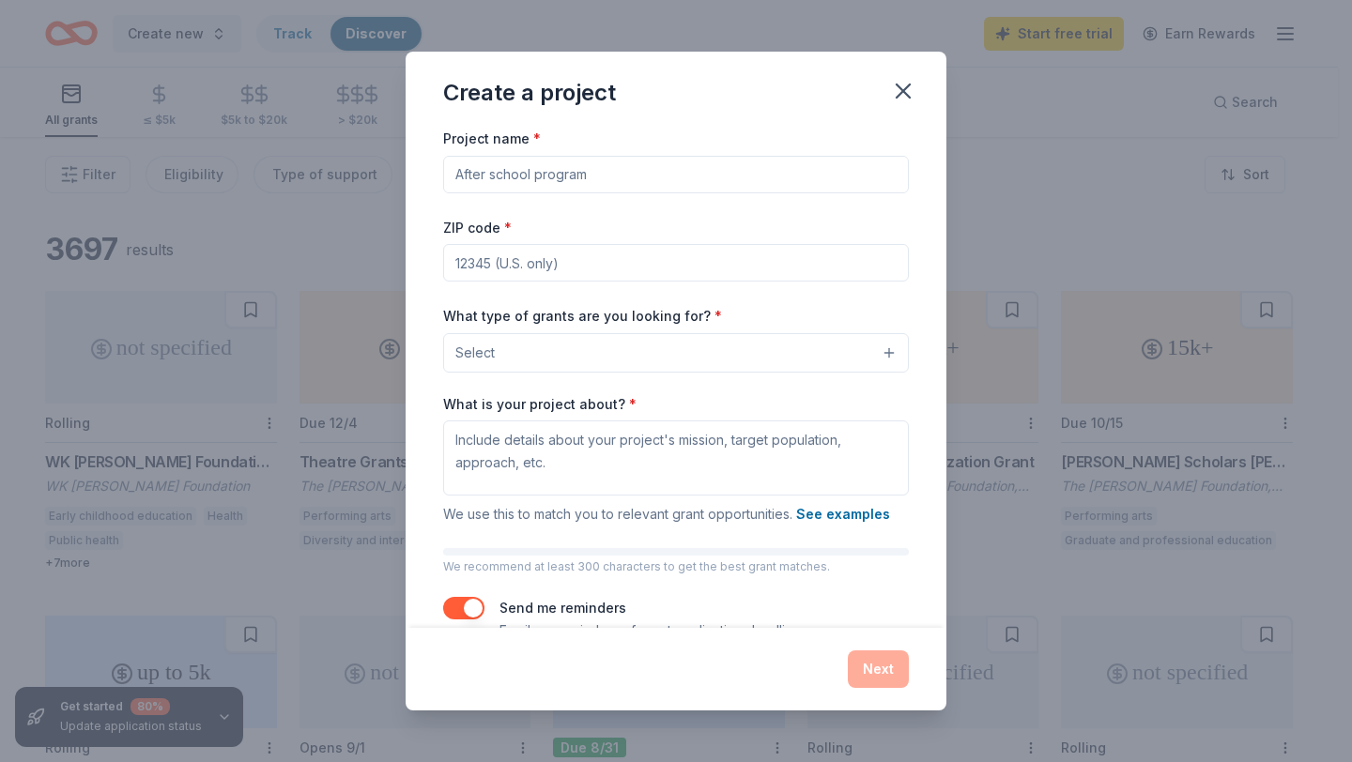
click at [617, 185] on input "Project name *" at bounding box center [676, 175] width 466 height 38
type input "S"
type input "Operating Costs"
click at [562, 269] on input "ZIP code *" at bounding box center [676, 263] width 466 height 38
type input "55122"
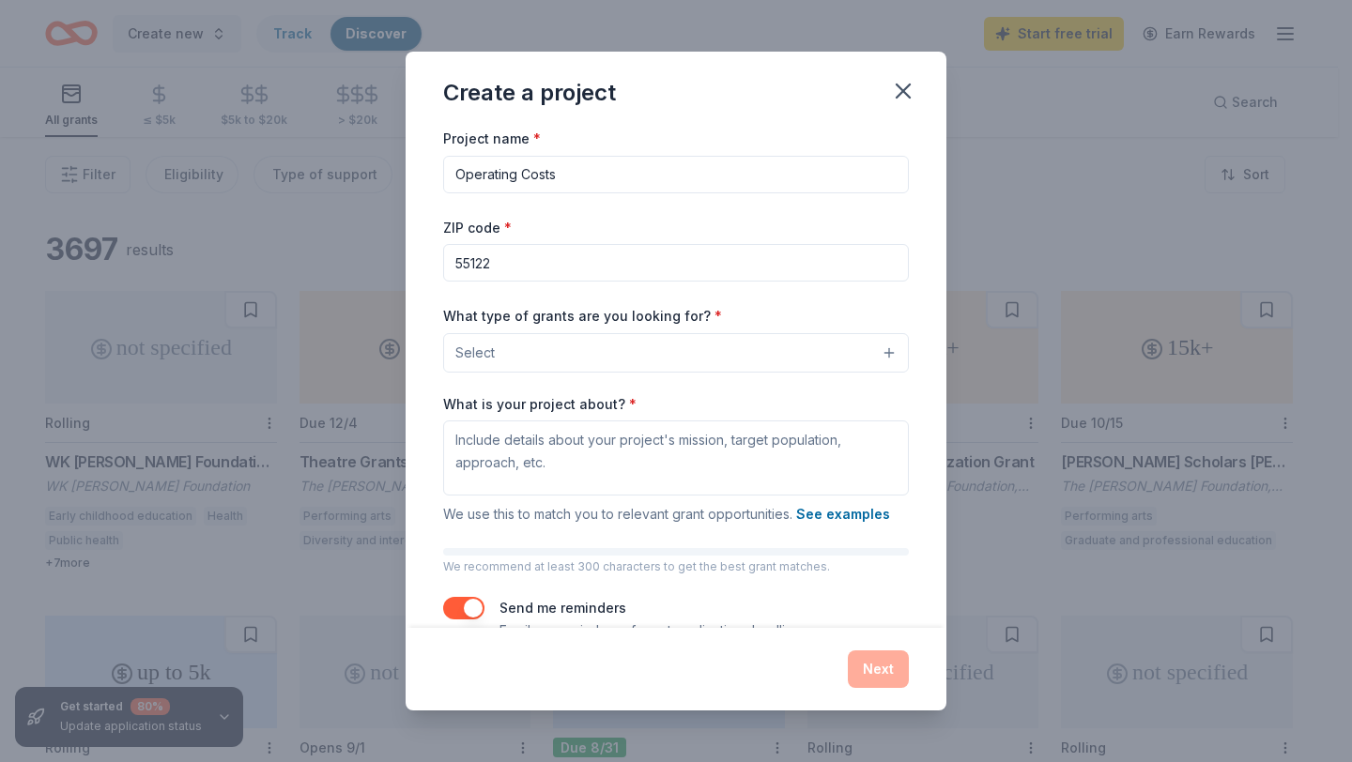
click at [596, 345] on button "Select" at bounding box center [676, 352] width 466 height 39
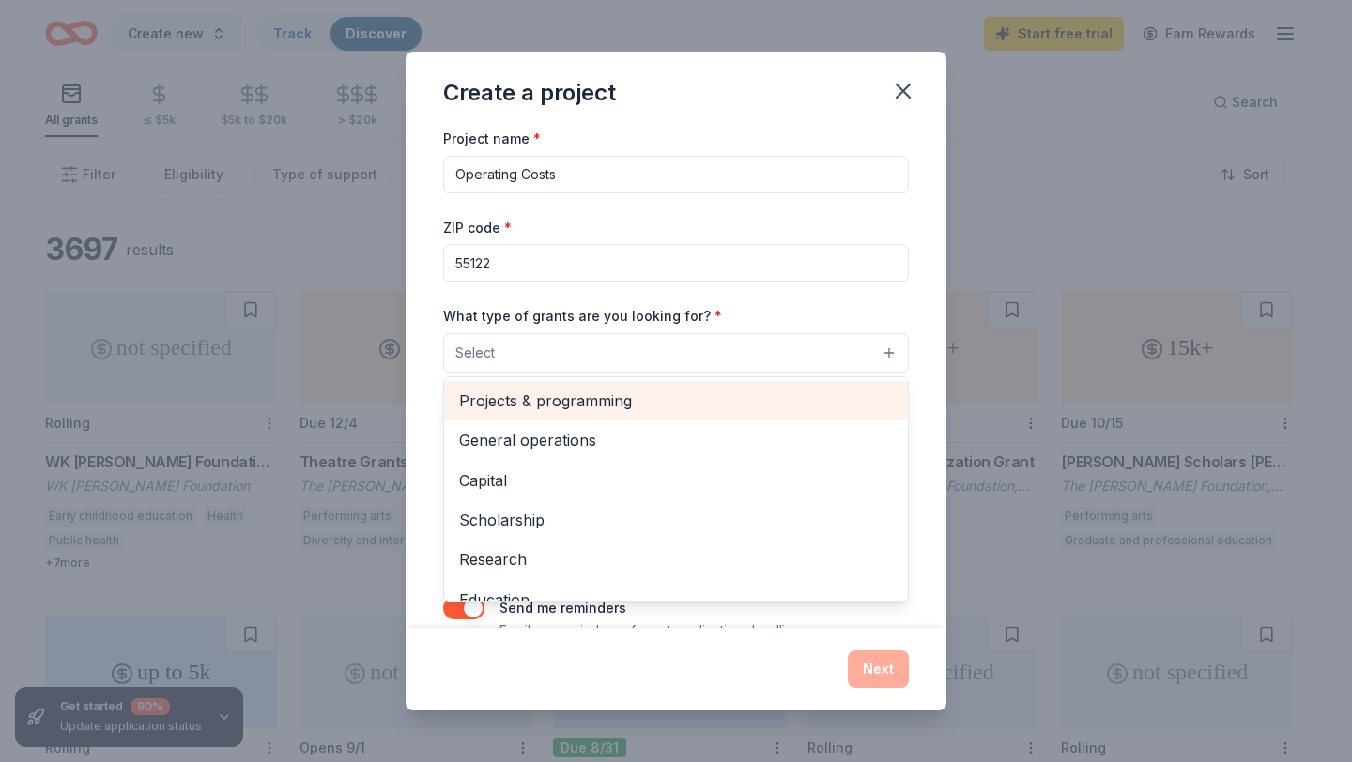
click at [627, 403] on span "Projects & programming" at bounding box center [676, 401] width 434 height 24
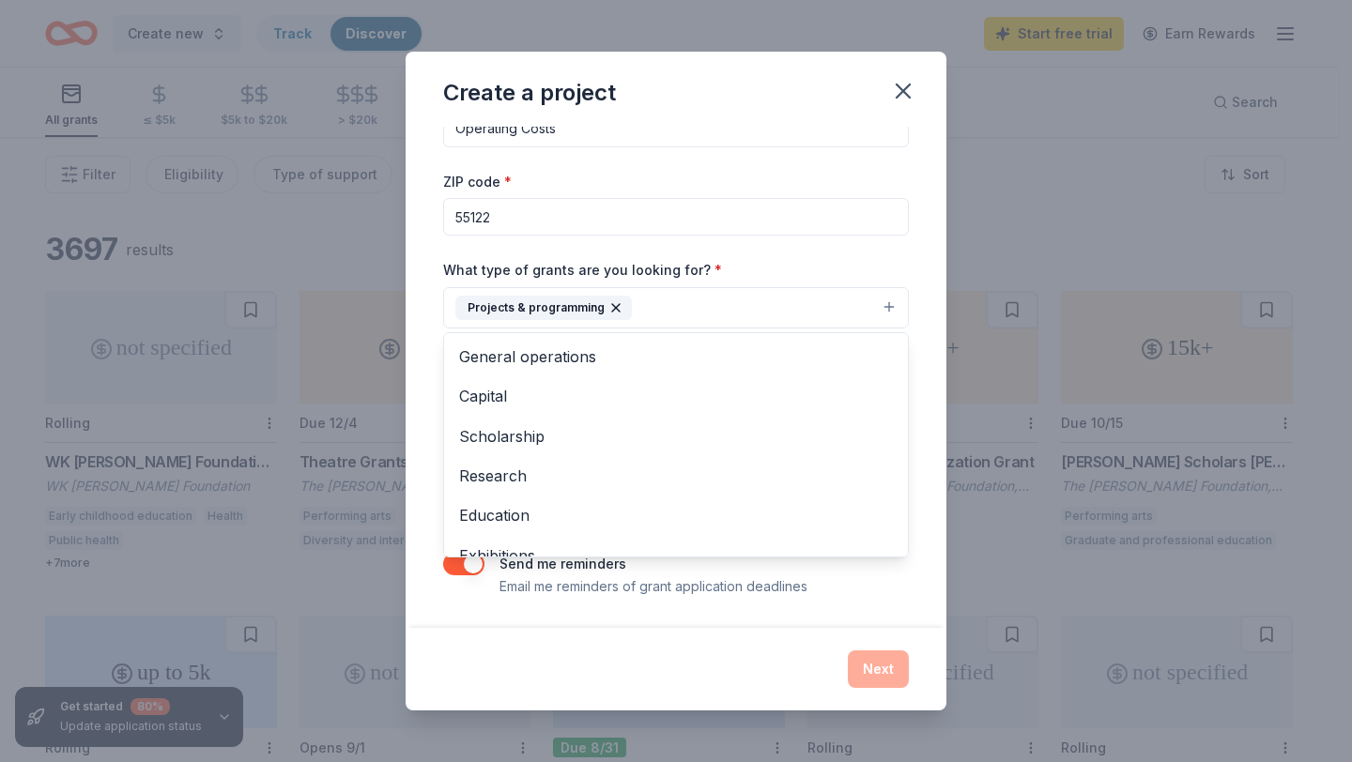
scroll to position [44, 0]
click at [411, 352] on div "Project name * Operating Costs ZIP code * 55122 What type of grants are you loo…" at bounding box center [676, 377] width 541 height 501
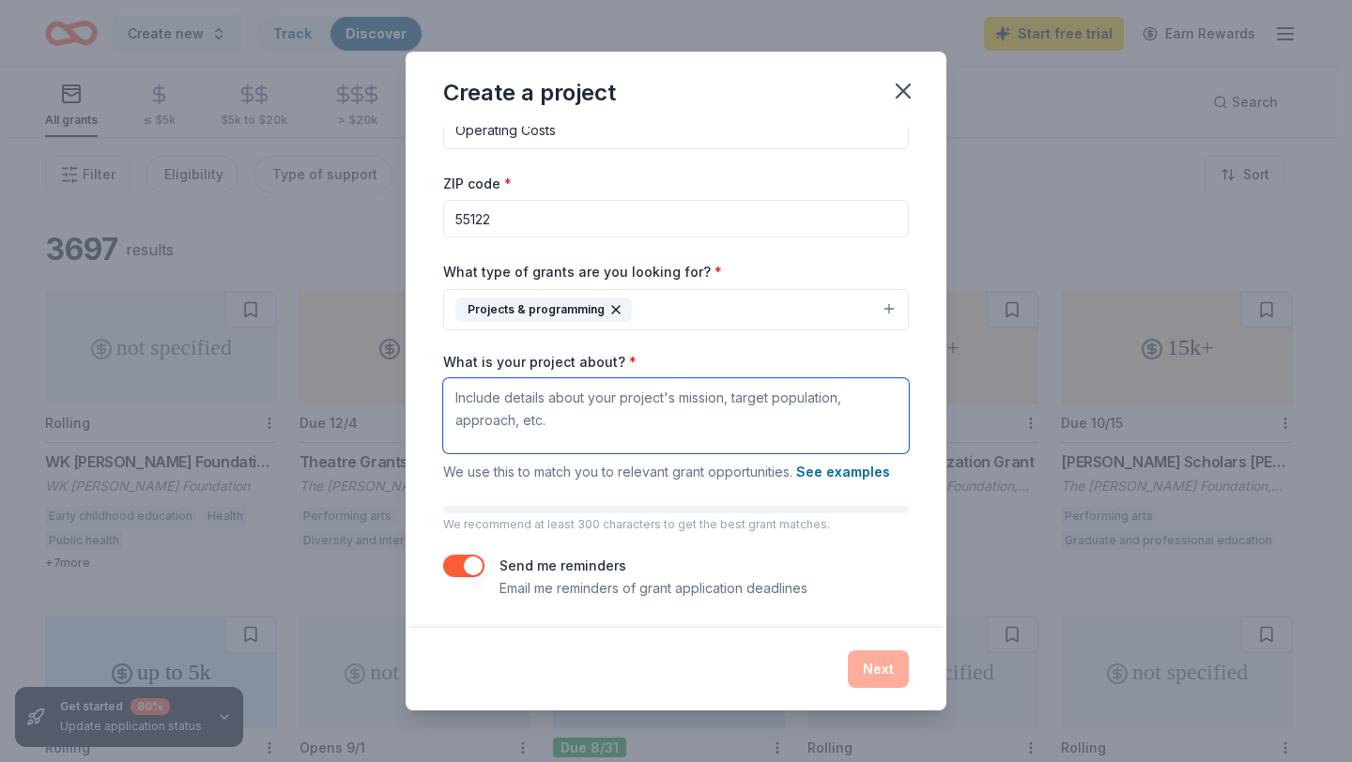
click at [542, 409] on textarea "What is your project about? *" at bounding box center [676, 415] width 466 height 75
type textarea "Project Mission"
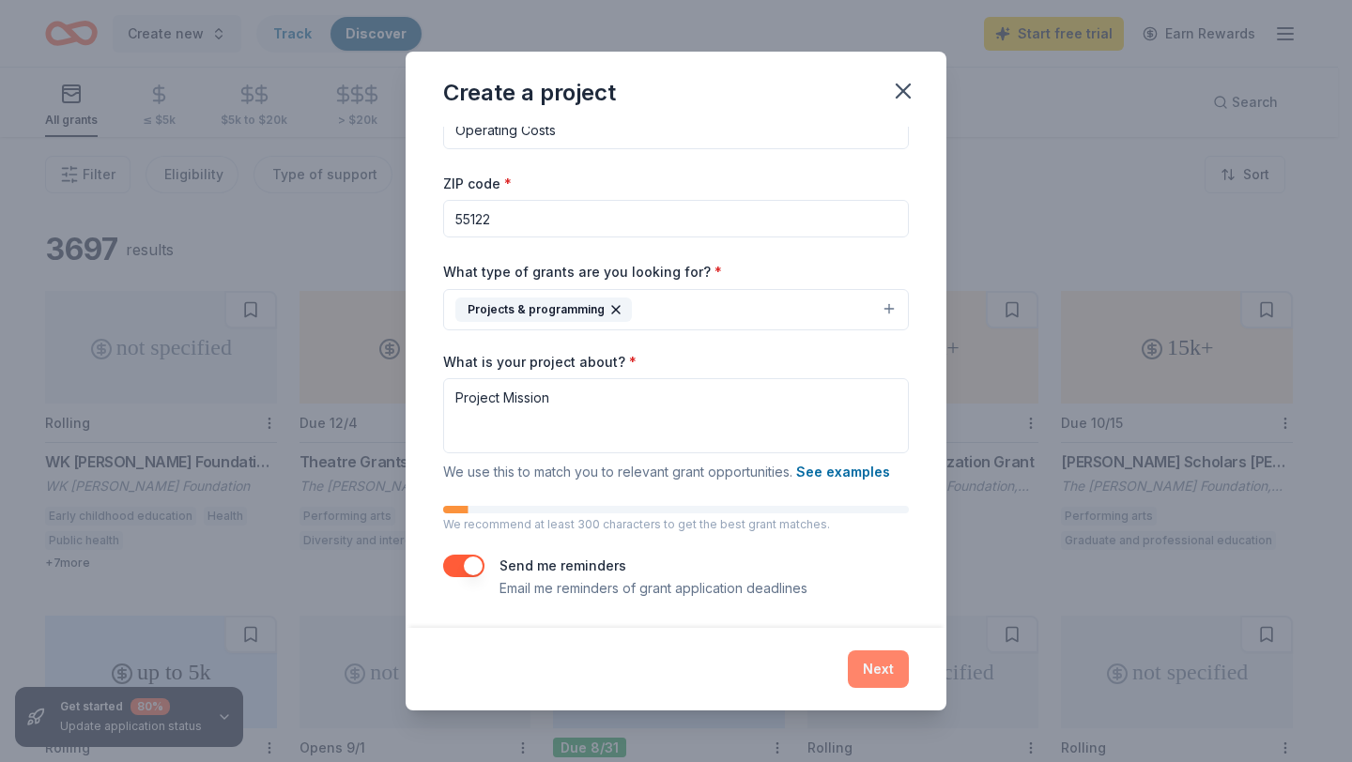
click at [882, 669] on button "Next" at bounding box center [878, 670] width 61 height 38
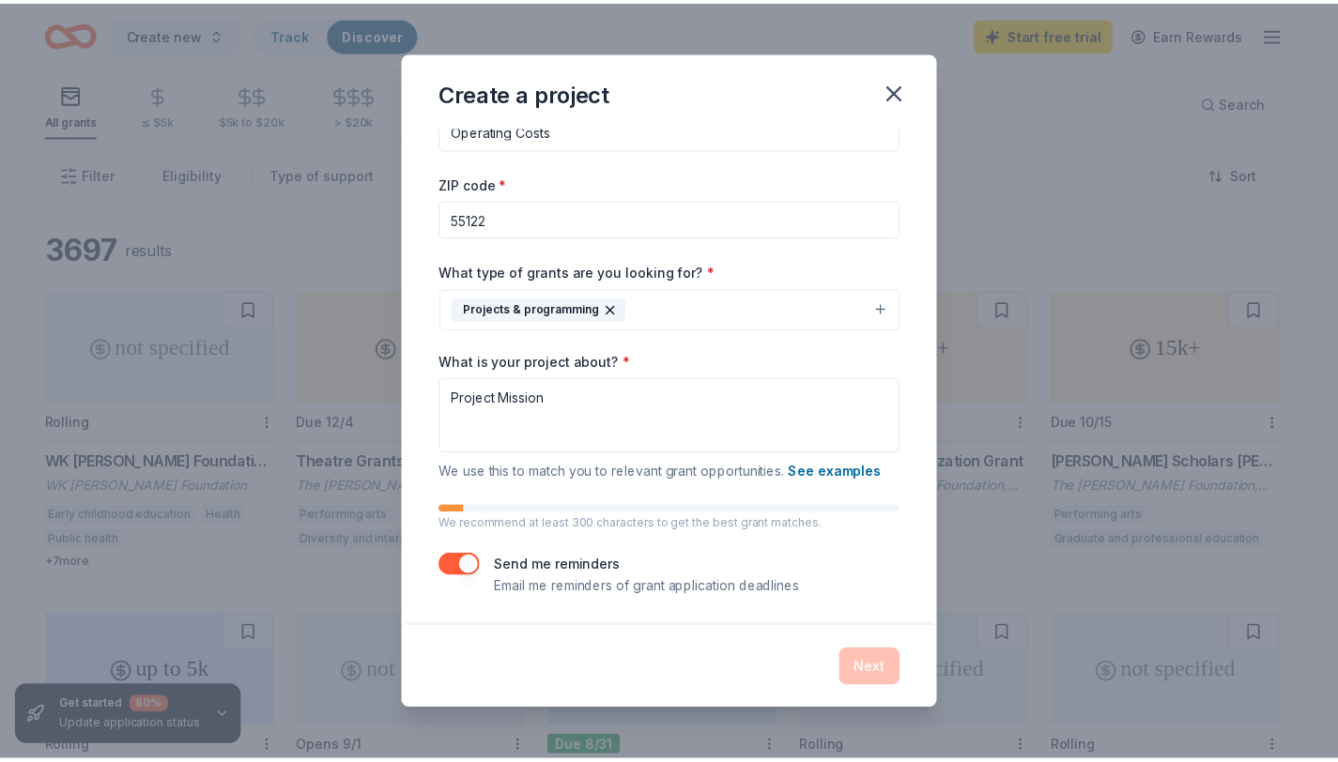
scroll to position [0, 0]
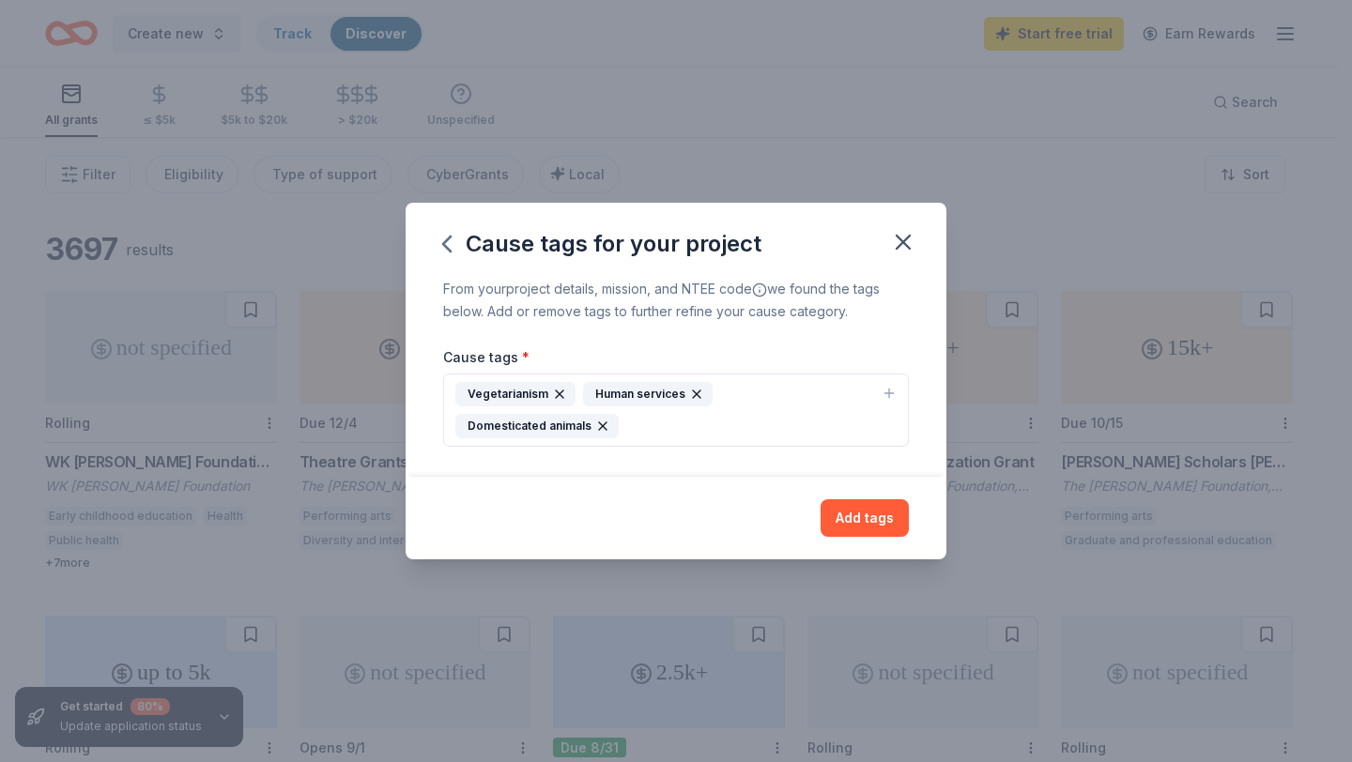
click at [693, 393] on icon "button" at bounding box center [697, 395] width 8 height 8
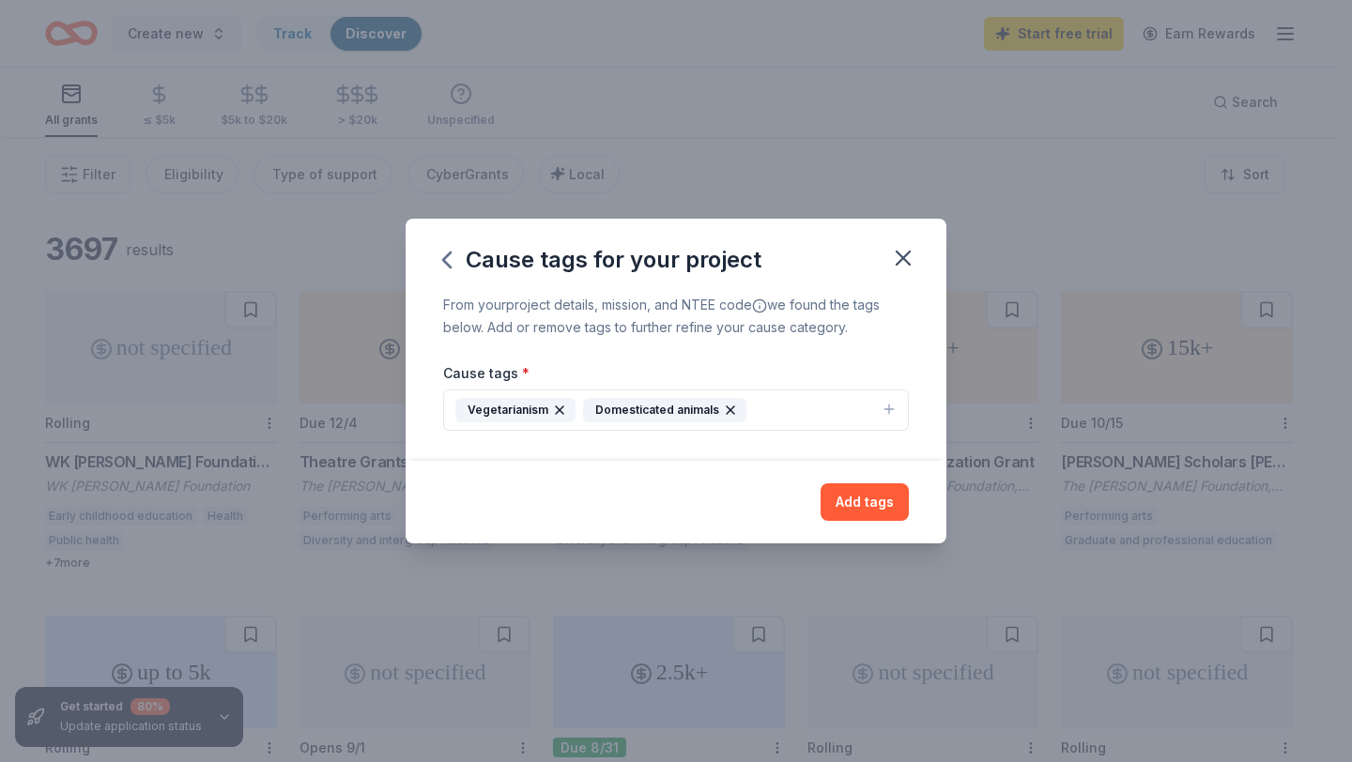
click at [559, 406] on icon "button" at bounding box center [559, 410] width 15 height 15
click at [645, 407] on button "Domesticated animals" at bounding box center [676, 410] width 466 height 41
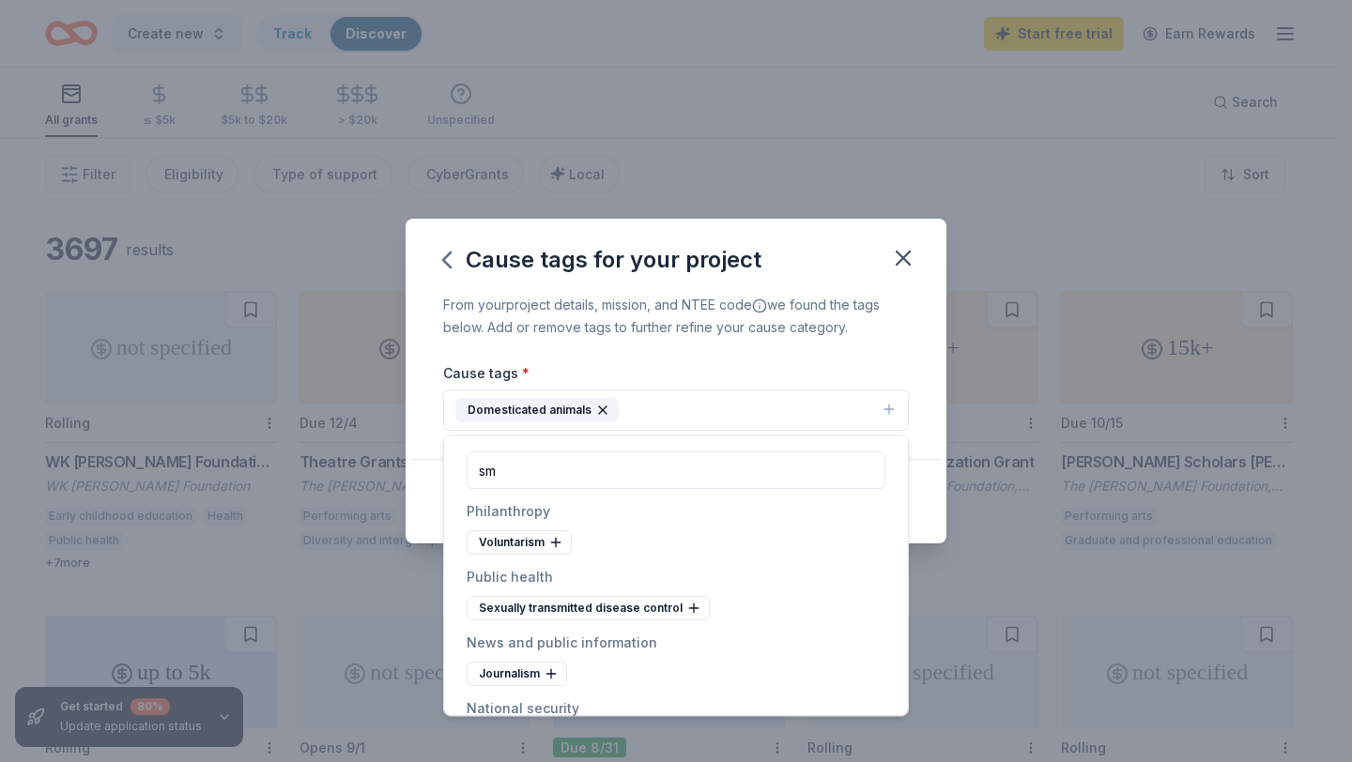
type input "s"
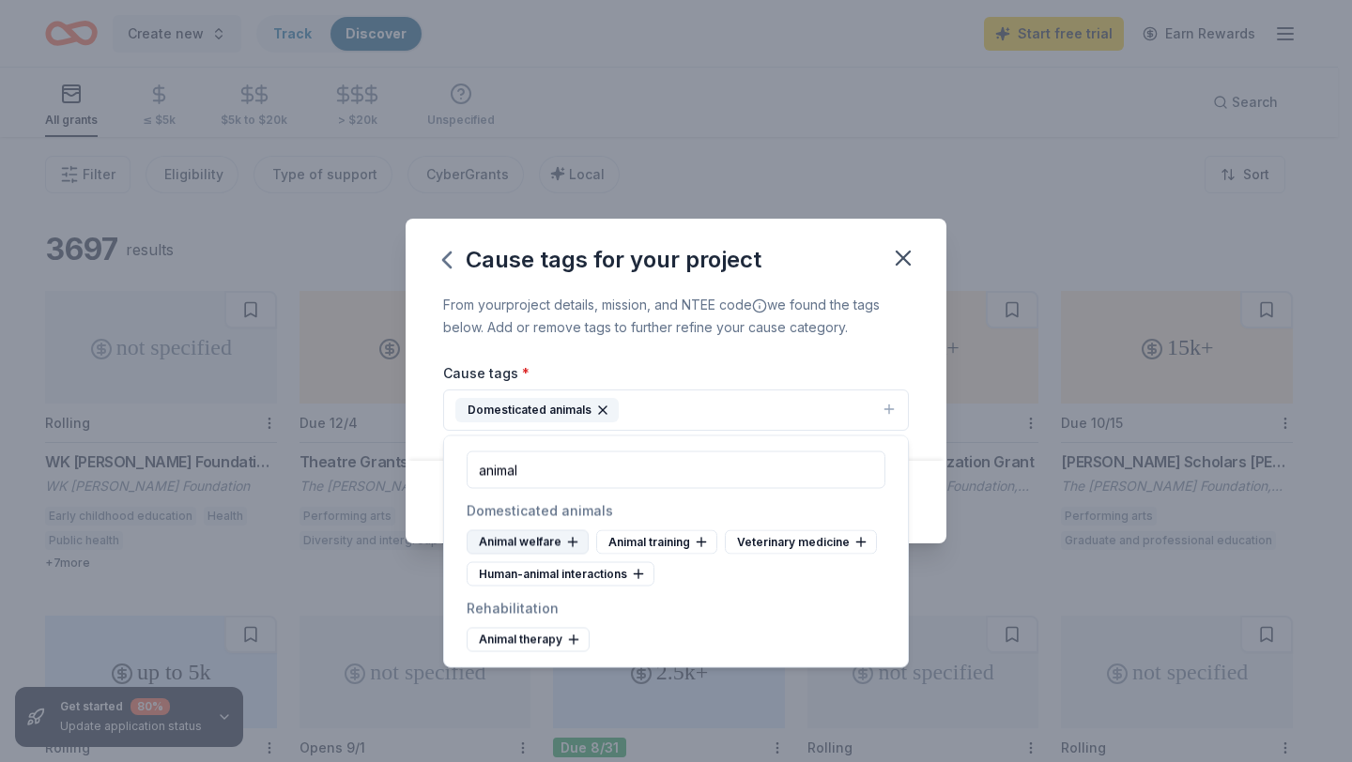
type input "animal"
click at [565, 545] on icon at bounding box center [572, 542] width 15 height 15
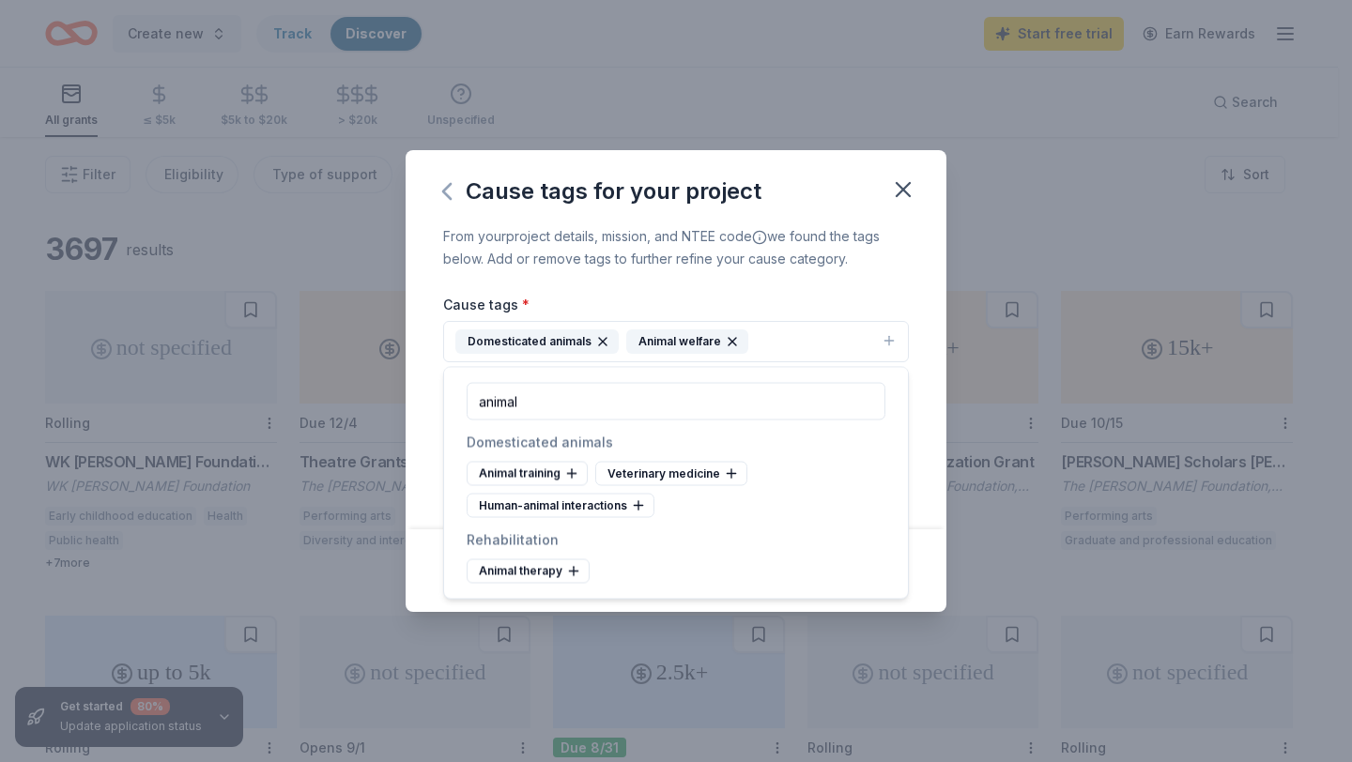
click at [446, 192] on icon "button" at bounding box center [447, 191] width 30 height 30
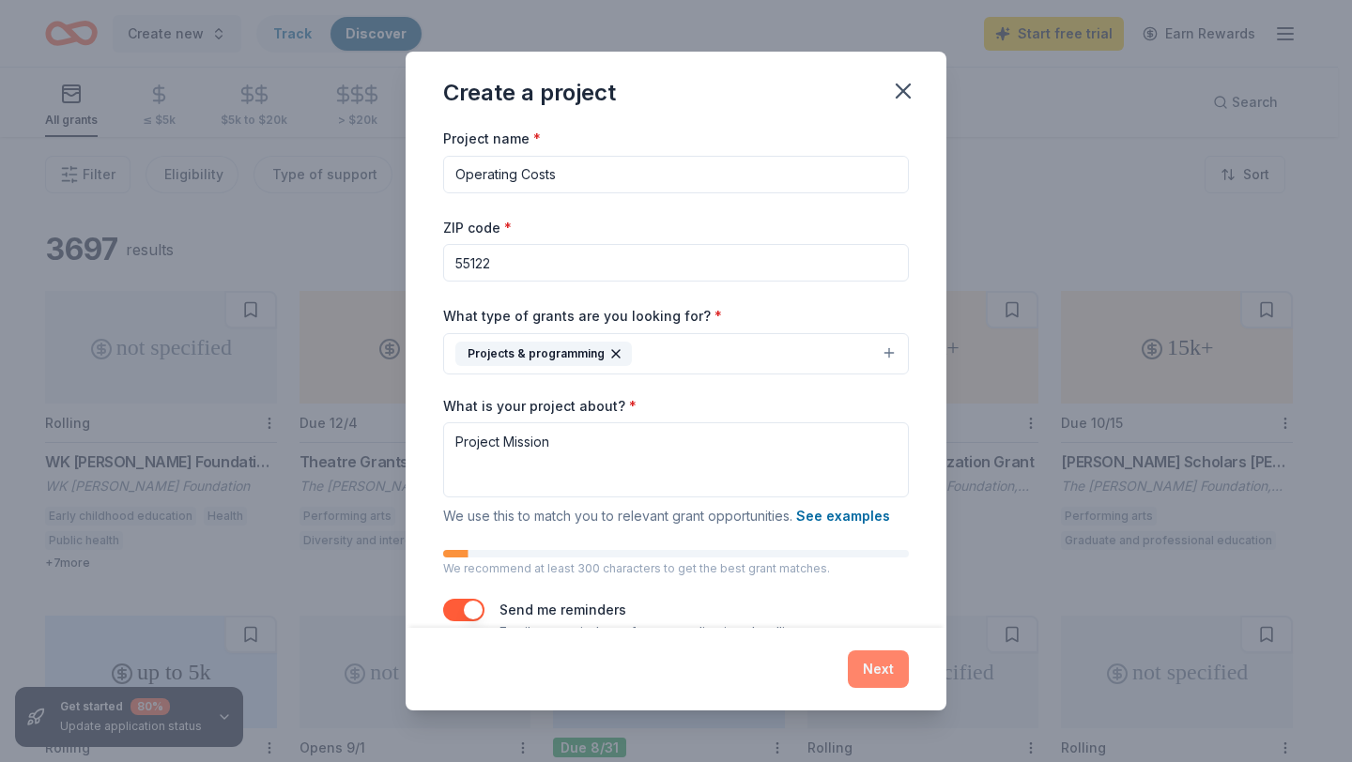
click at [885, 668] on button "Next" at bounding box center [878, 670] width 61 height 38
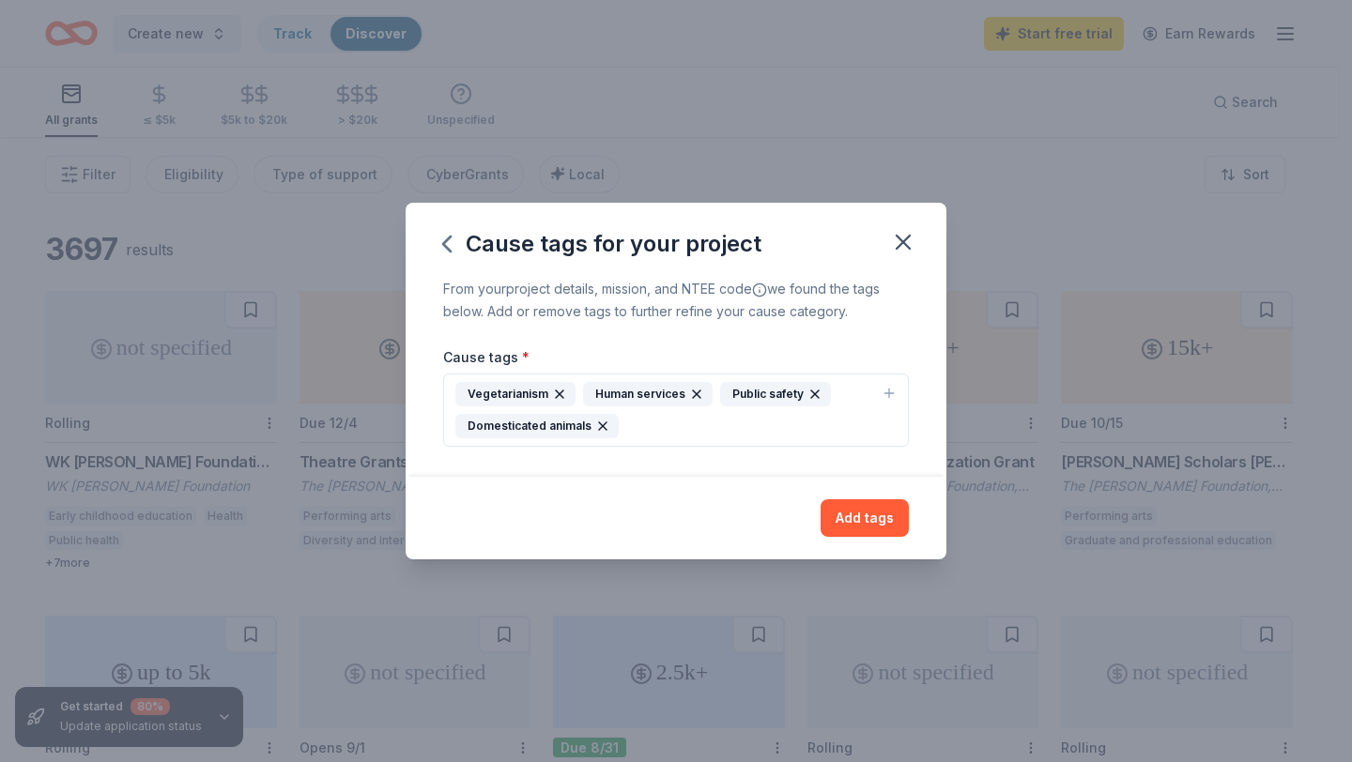
click at [811, 392] on icon "button" at bounding box center [815, 395] width 8 height 8
click at [682, 394] on div "Human services" at bounding box center [648, 394] width 130 height 24
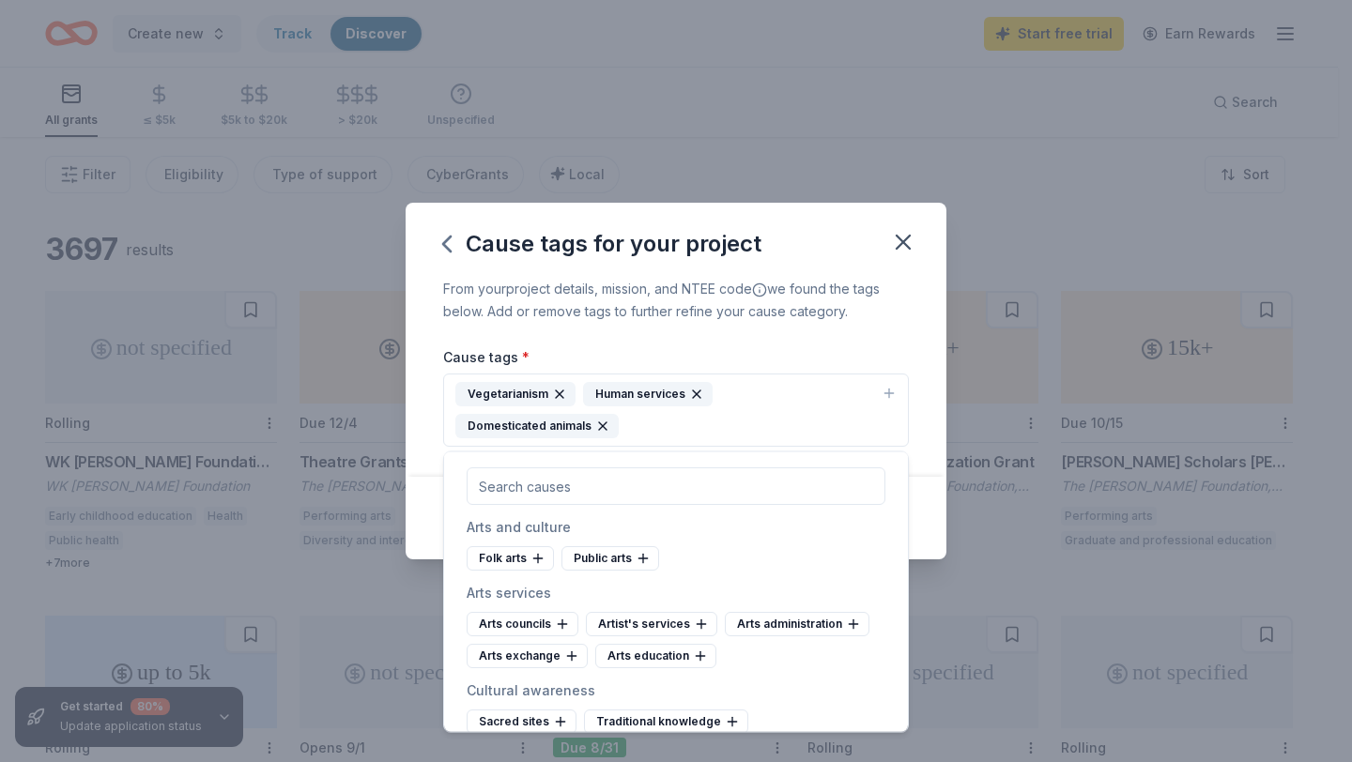
click at [557, 393] on icon "button" at bounding box center [560, 395] width 8 height 8
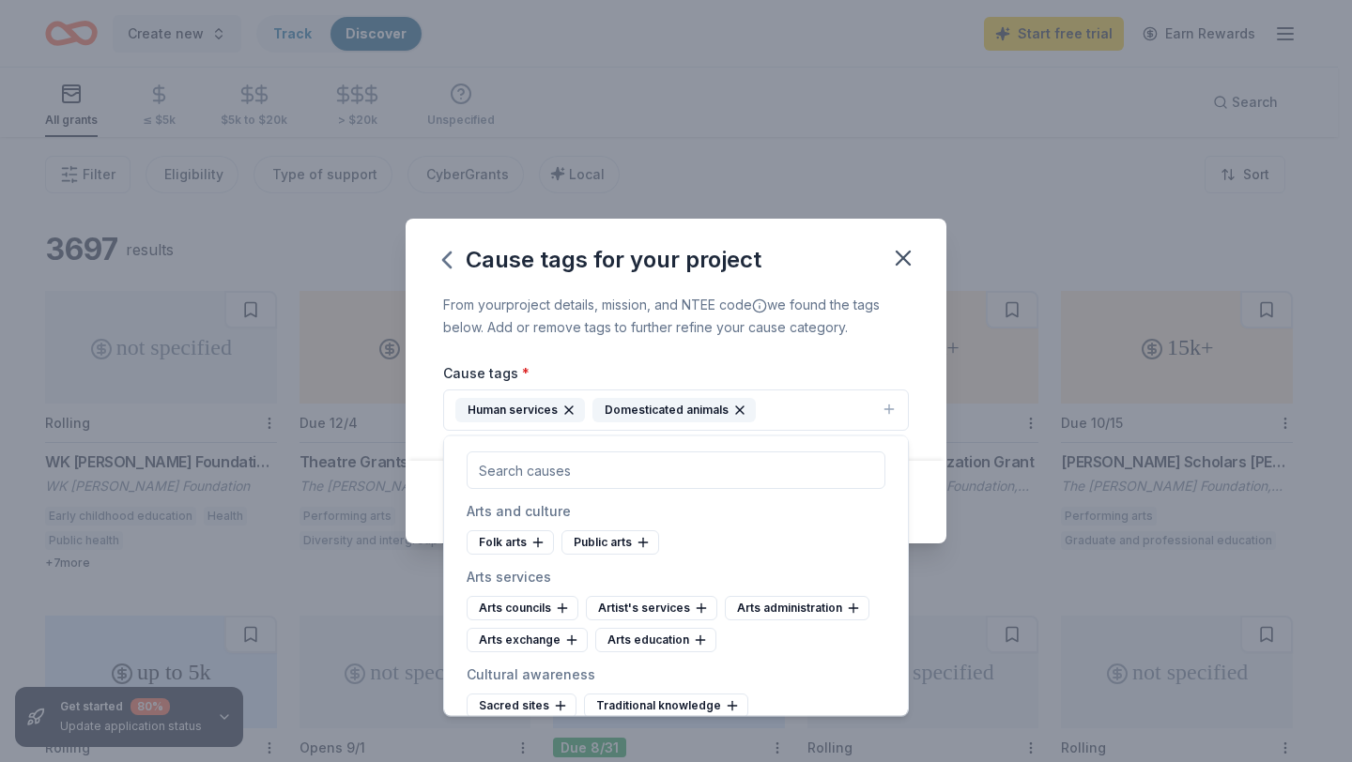
click at [563, 409] on icon "button" at bounding box center [568, 410] width 15 height 15
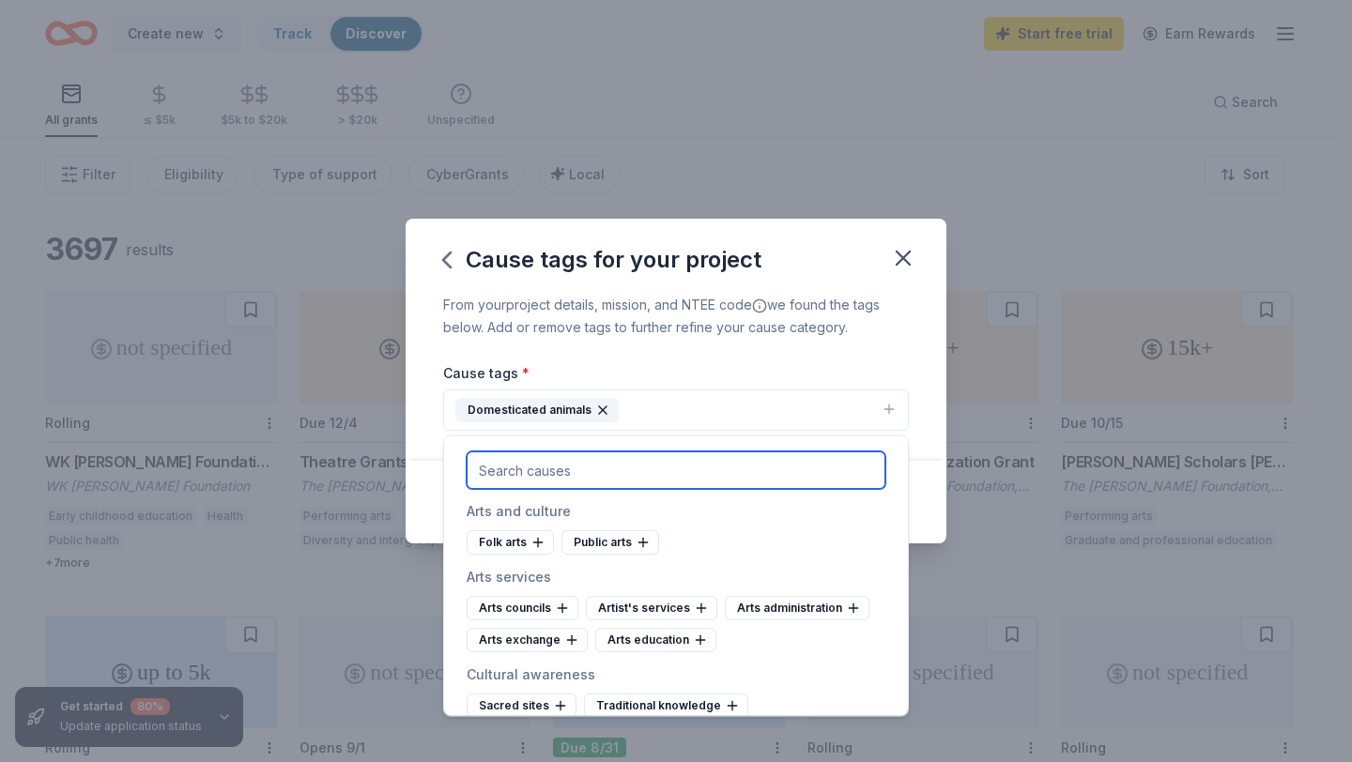
click at [610, 459] on input "text" at bounding box center [676, 471] width 419 height 38
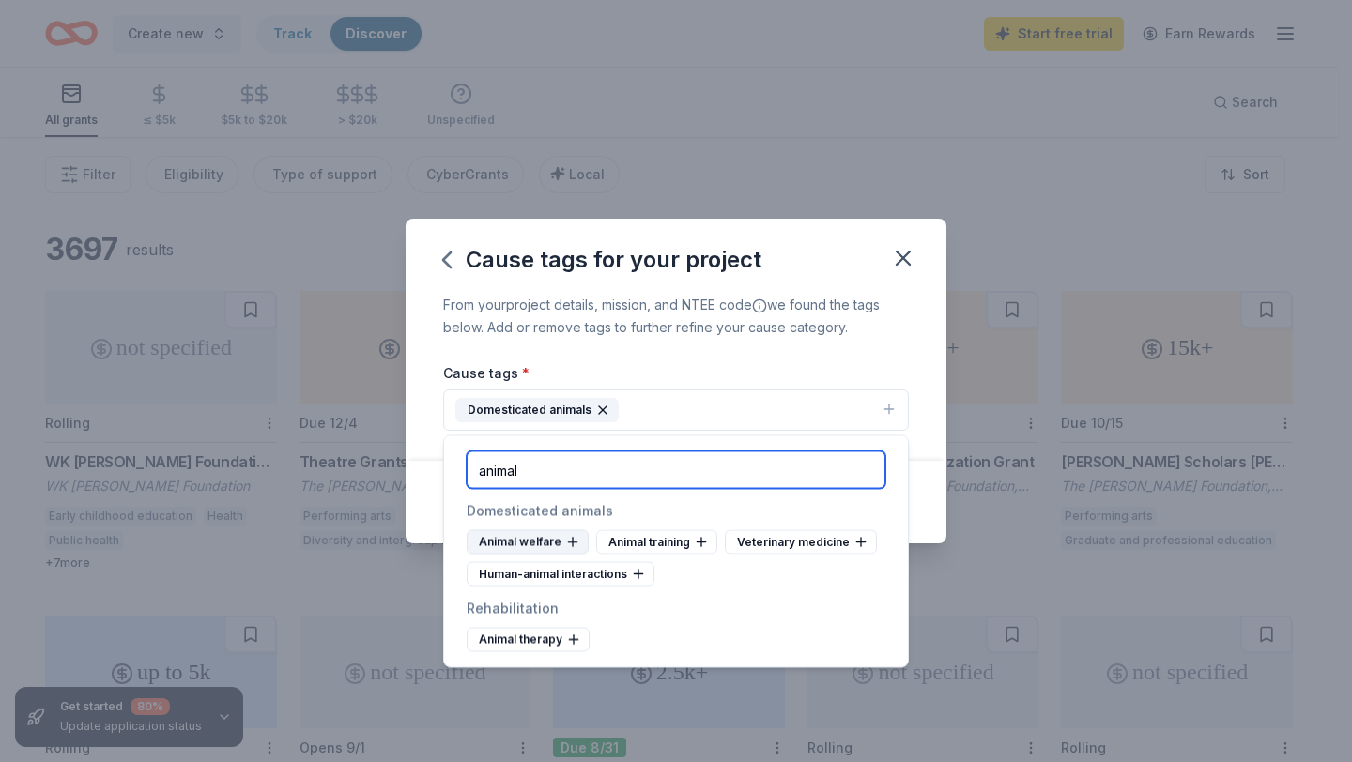
type input "animal"
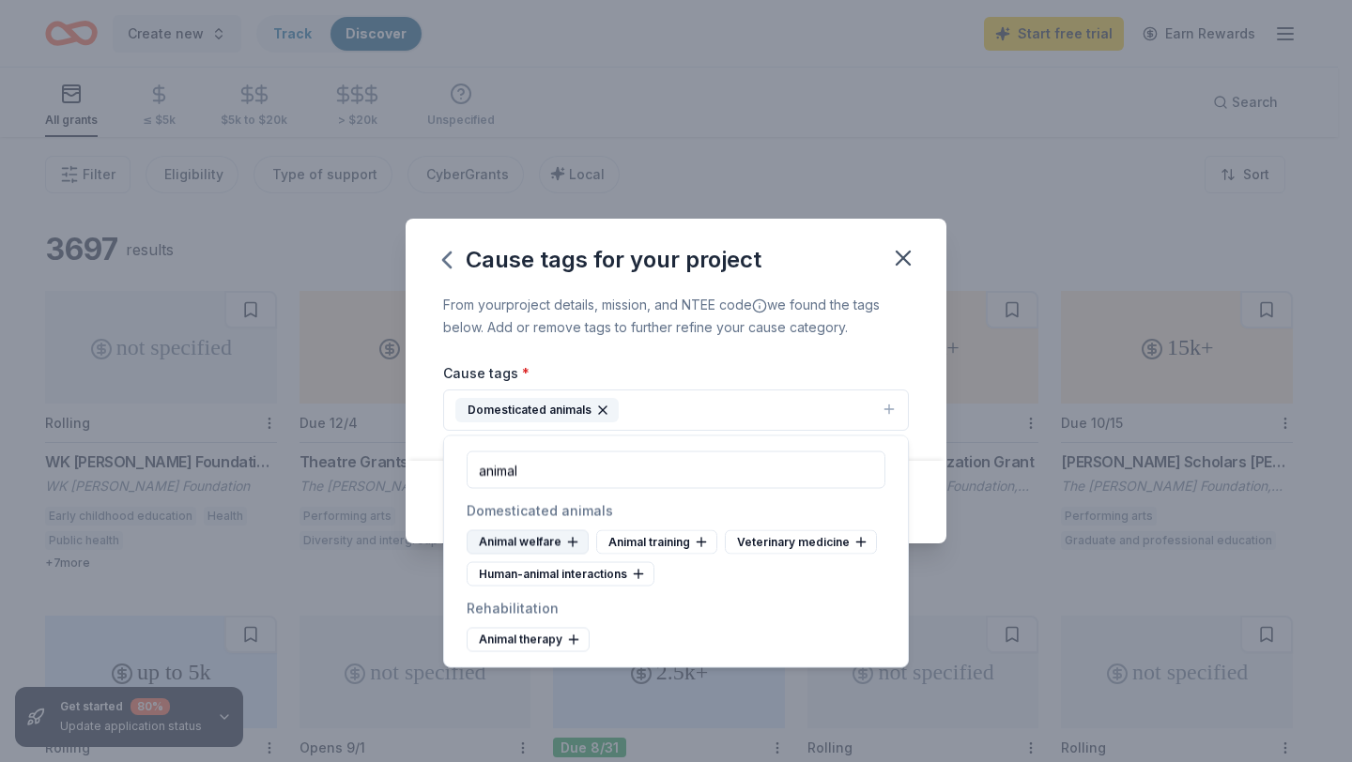
click at [511, 537] on div "Animal welfare" at bounding box center [528, 542] width 122 height 24
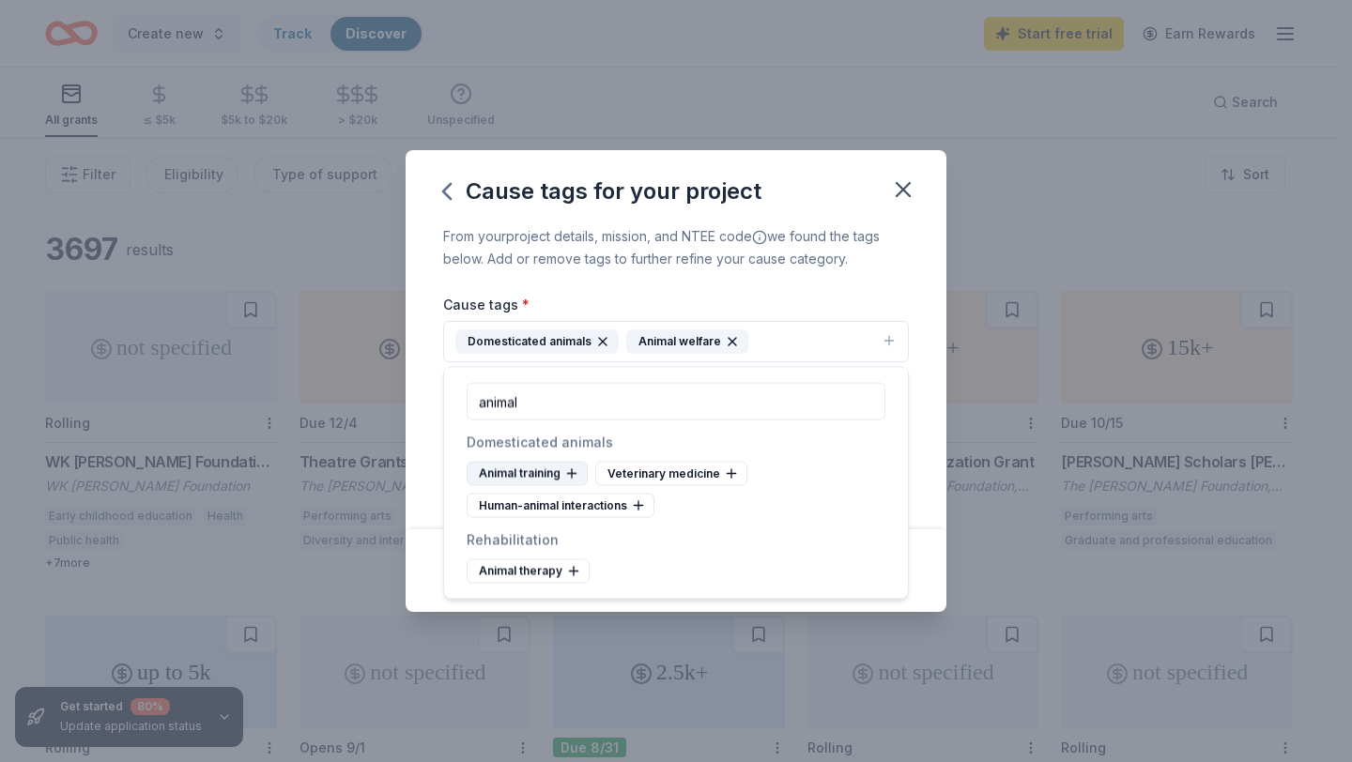
click at [530, 471] on div "Animal training" at bounding box center [527, 474] width 121 height 24
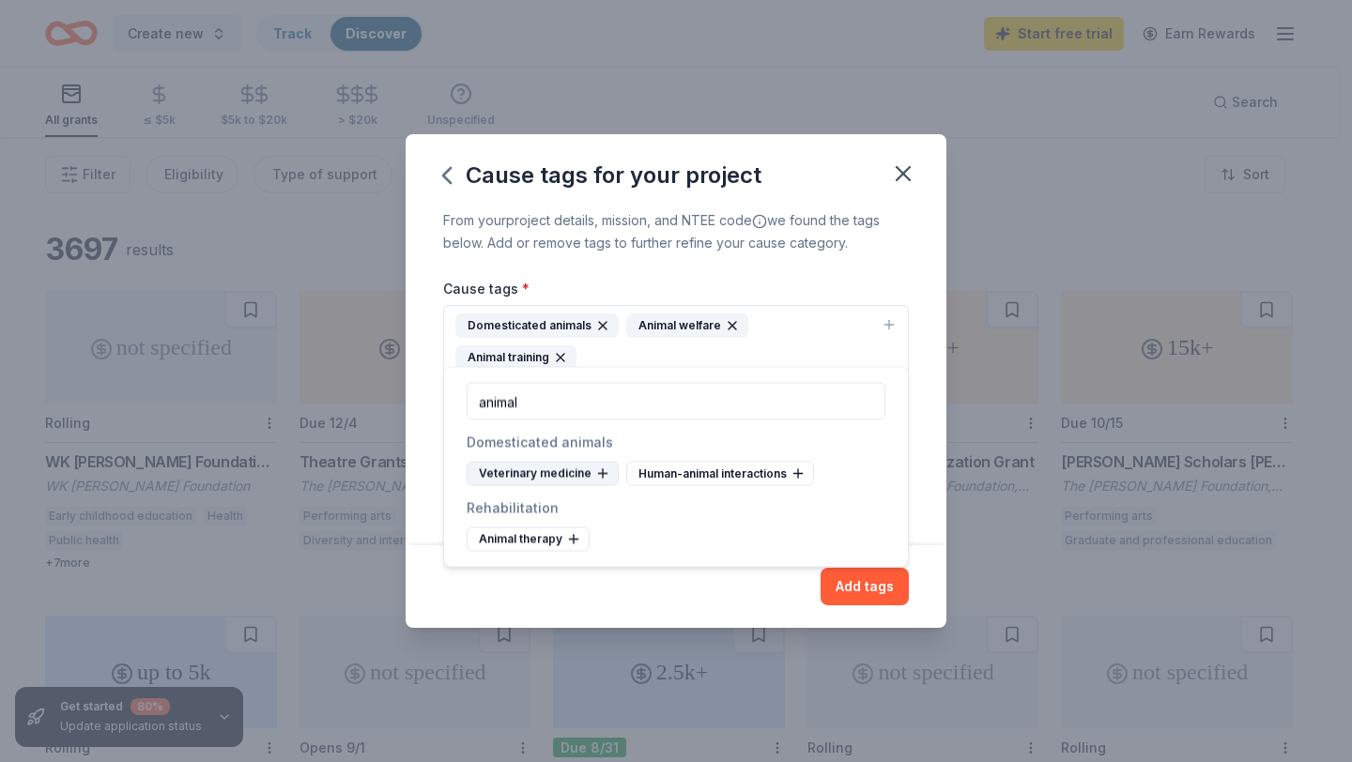
click at [560, 472] on div "Veterinary medicine" at bounding box center [543, 474] width 152 height 24
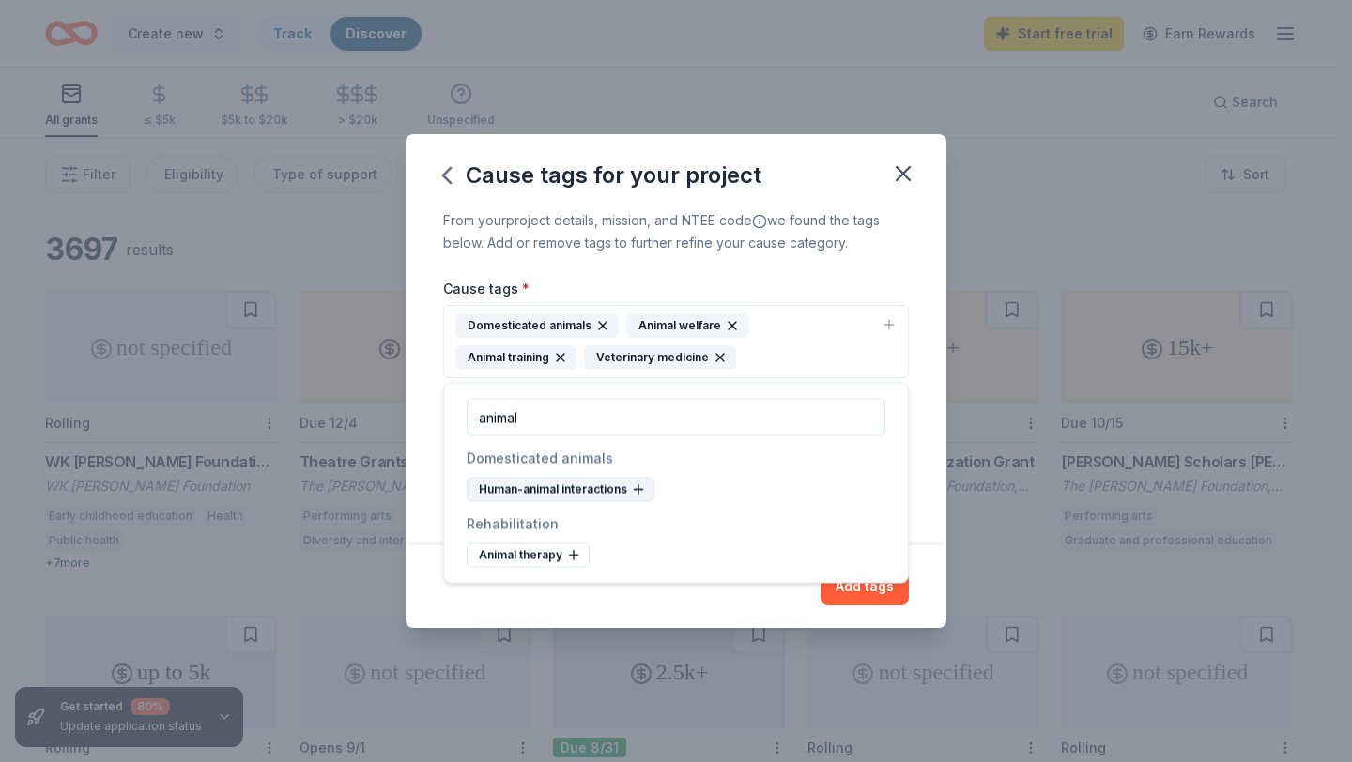
click at [568, 491] on div "Human-animal interactions" at bounding box center [561, 490] width 188 height 24
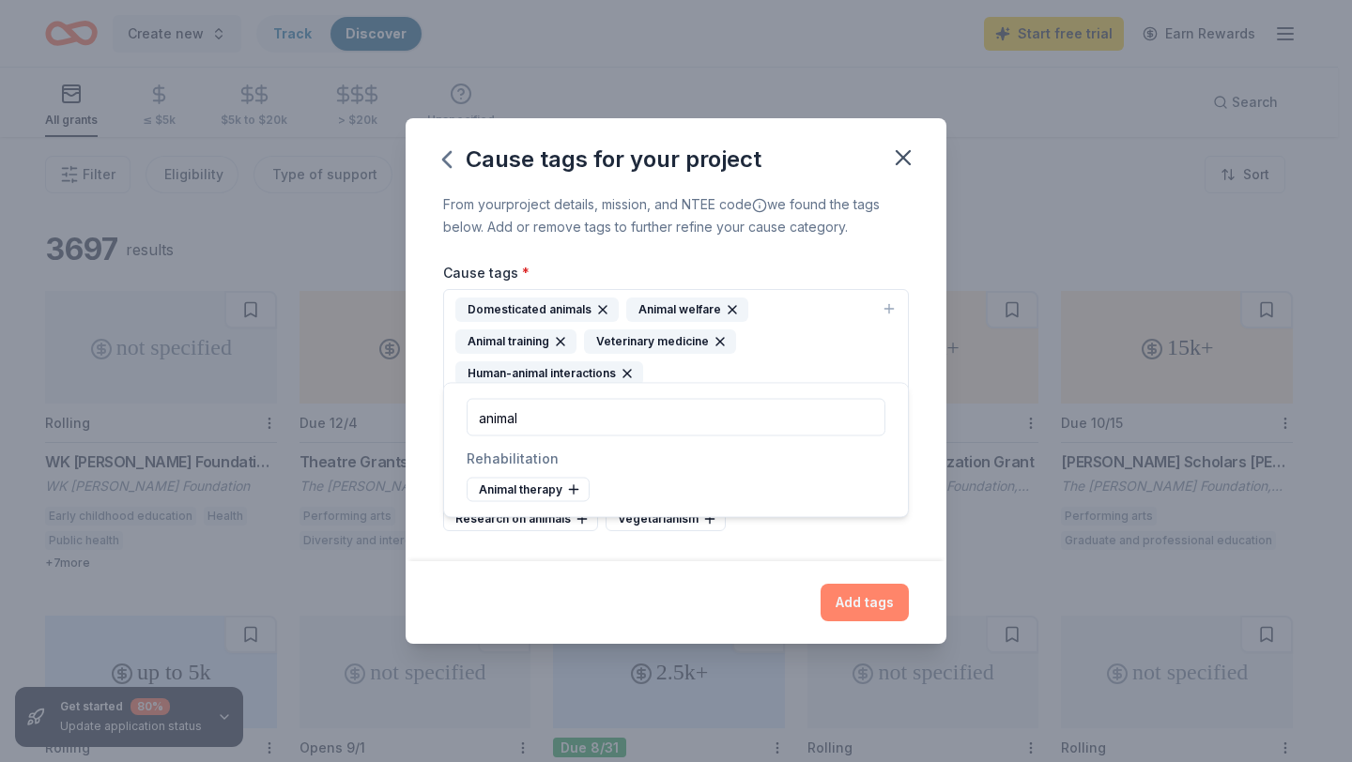
click at [890, 597] on button "Add tags" at bounding box center [864, 603] width 88 height 38
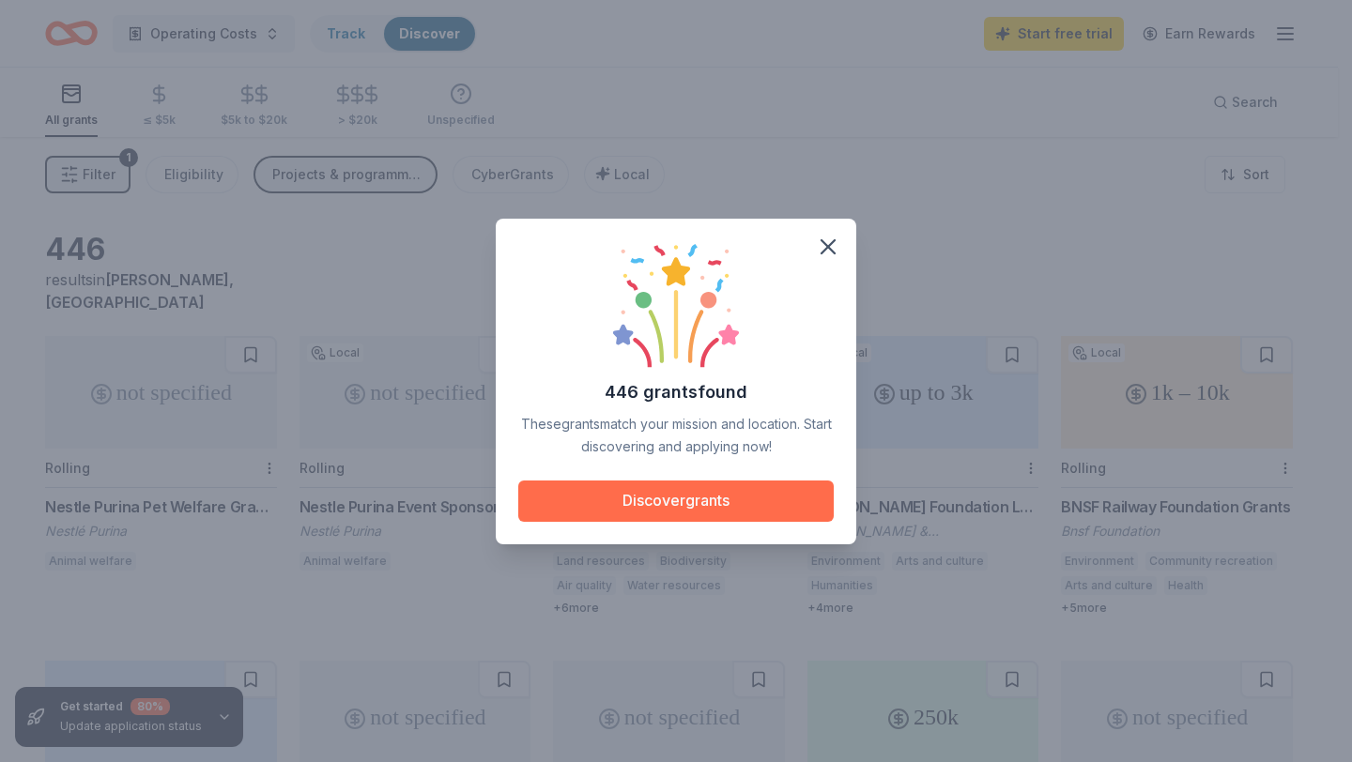
click at [679, 510] on button "Discover grants" at bounding box center [675, 501] width 315 height 41
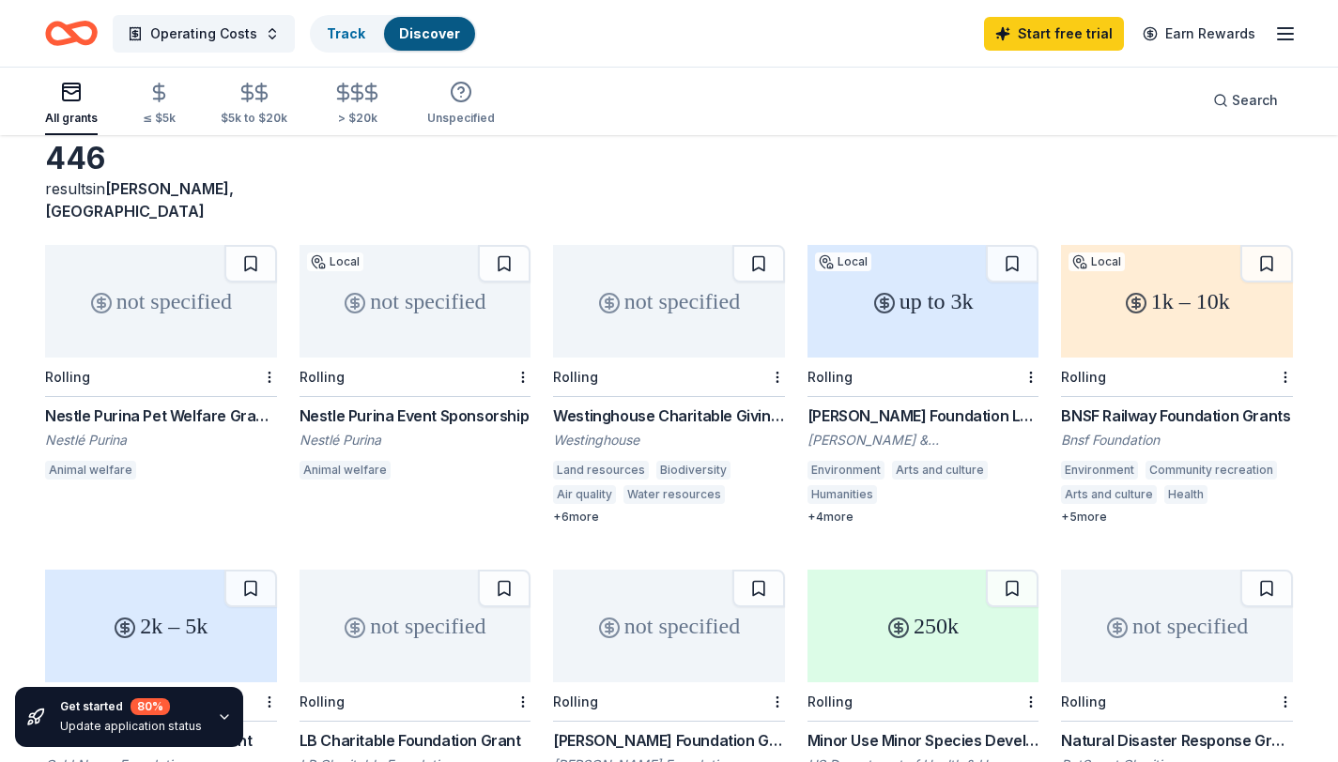
scroll to position [91, 0]
click at [848, 510] on div "+ 4 more" at bounding box center [923, 517] width 232 height 15
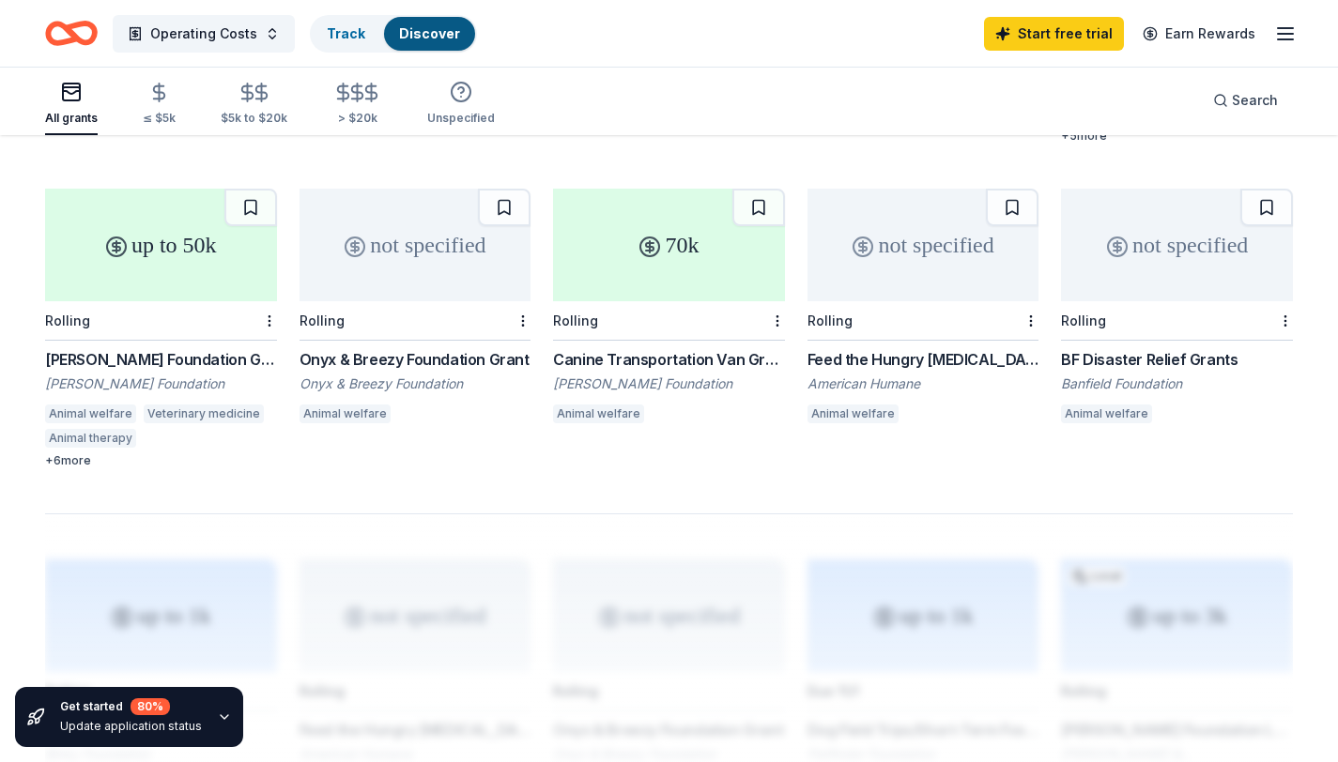
scroll to position [1129, 0]
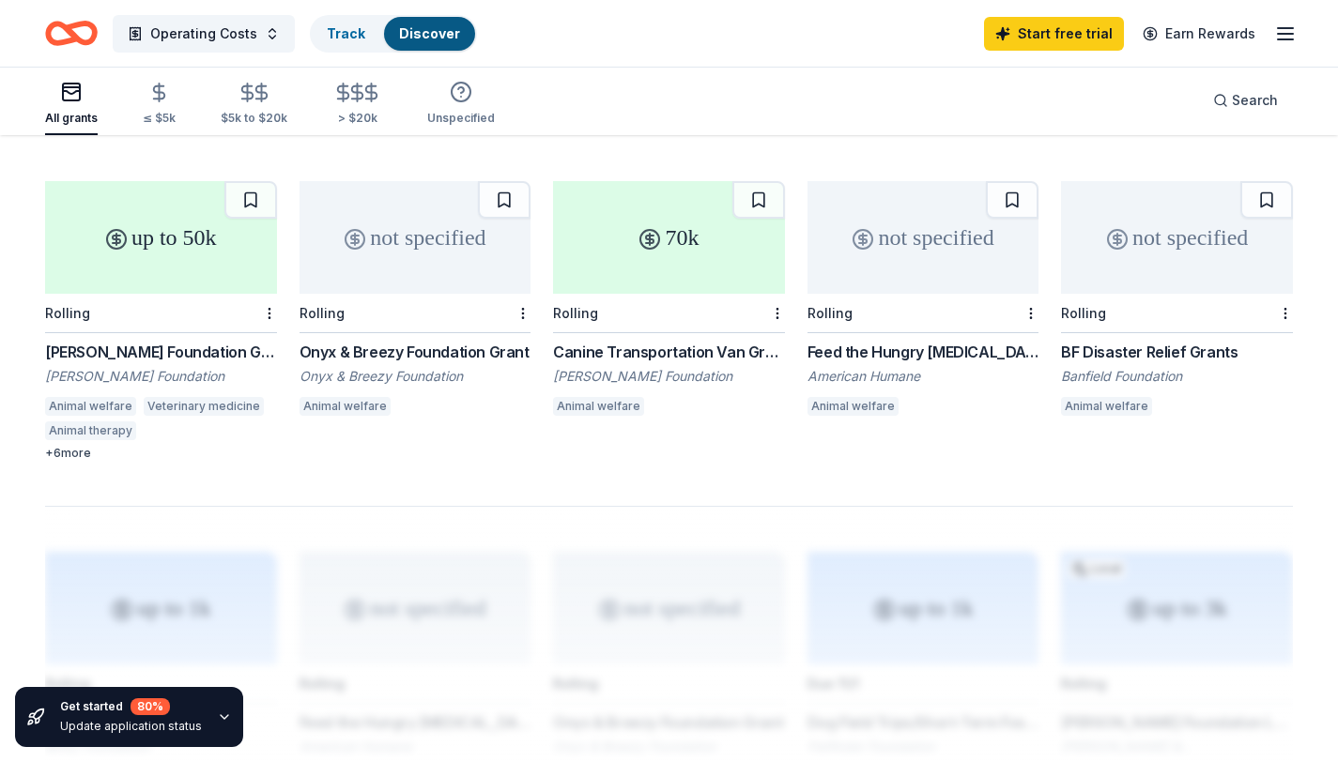
click at [655, 241] on div "70k" at bounding box center [669, 237] width 232 height 113
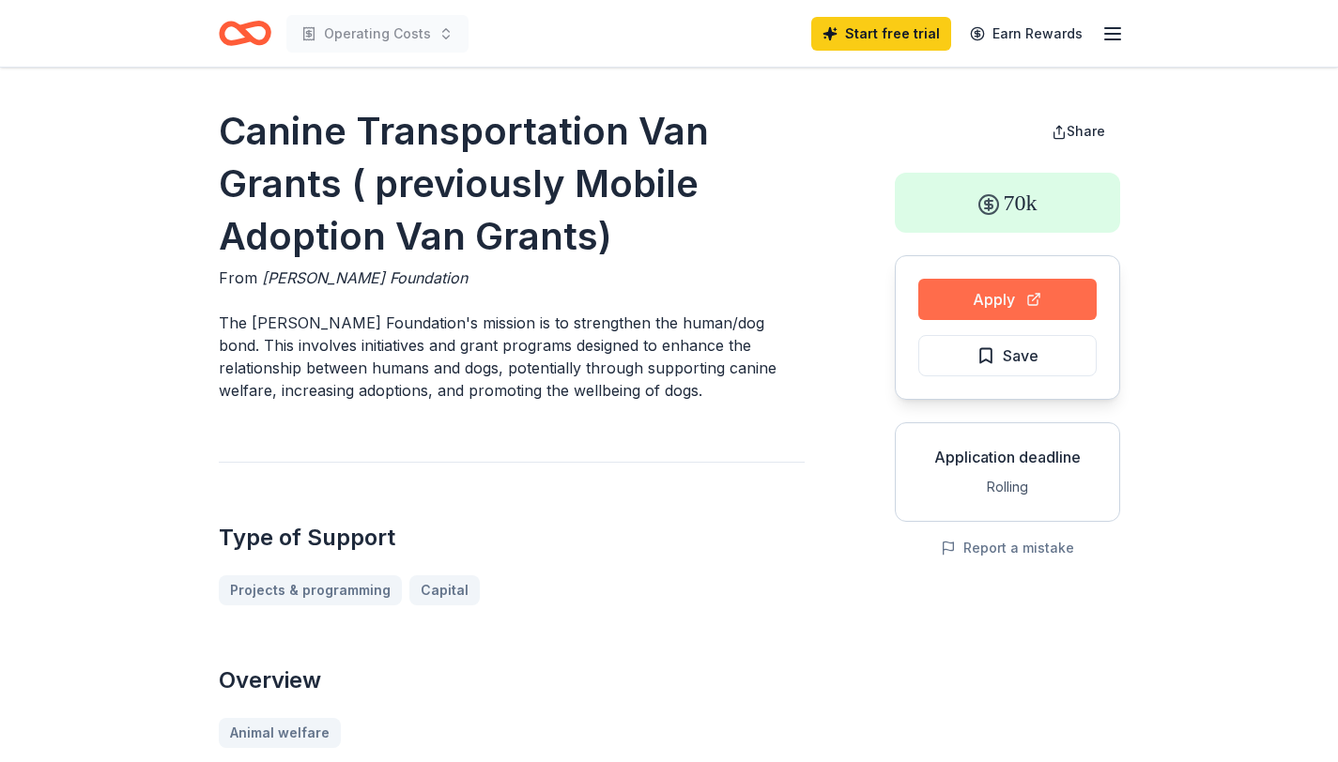
click at [992, 300] on button "Apply" at bounding box center [1007, 299] width 178 height 41
